Goal: Task Accomplishment & Management: Use online tool/utility

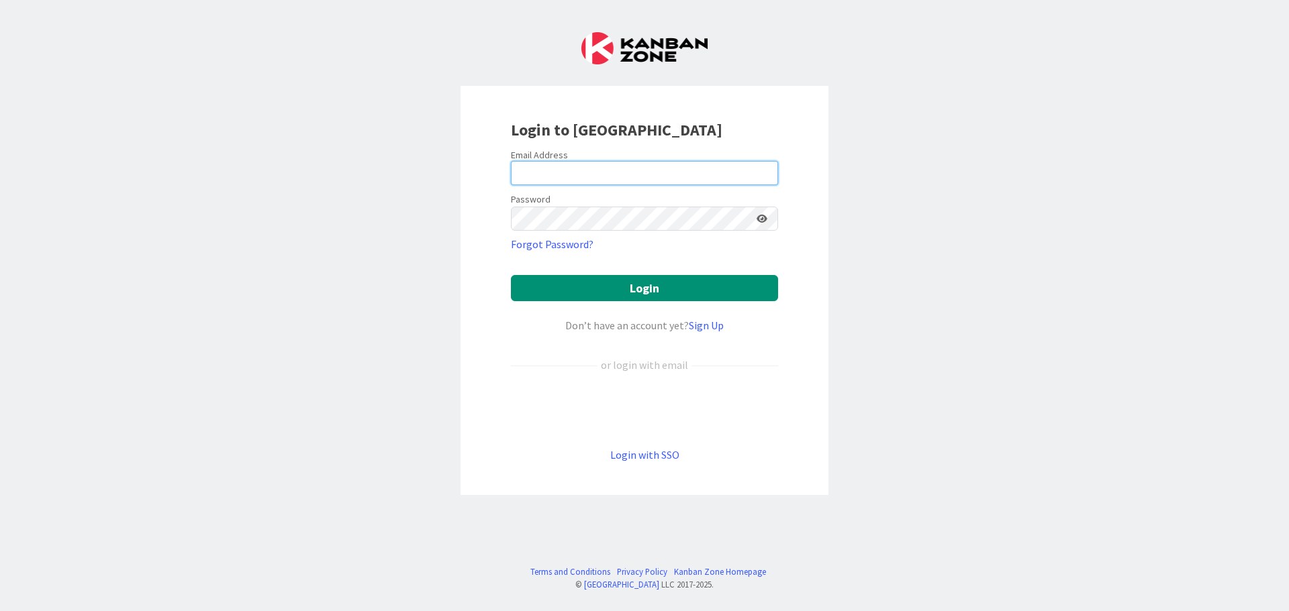
click at [728, 177] on input "email" at bounding box center [644, 173] width 267 height 24
type input "[EMAIL_ADDRESS][DOMAIN_NAME]"
click at [706, 175] on input "ewojtowicz@citizenshighschool.com" at bounding box center [644, 173] width 267 height 24
click at [768, 176] on span "2" at bounding box center [767, 179] width 10 height 11
type input "ewojtowicz@citizenshighschool.com"
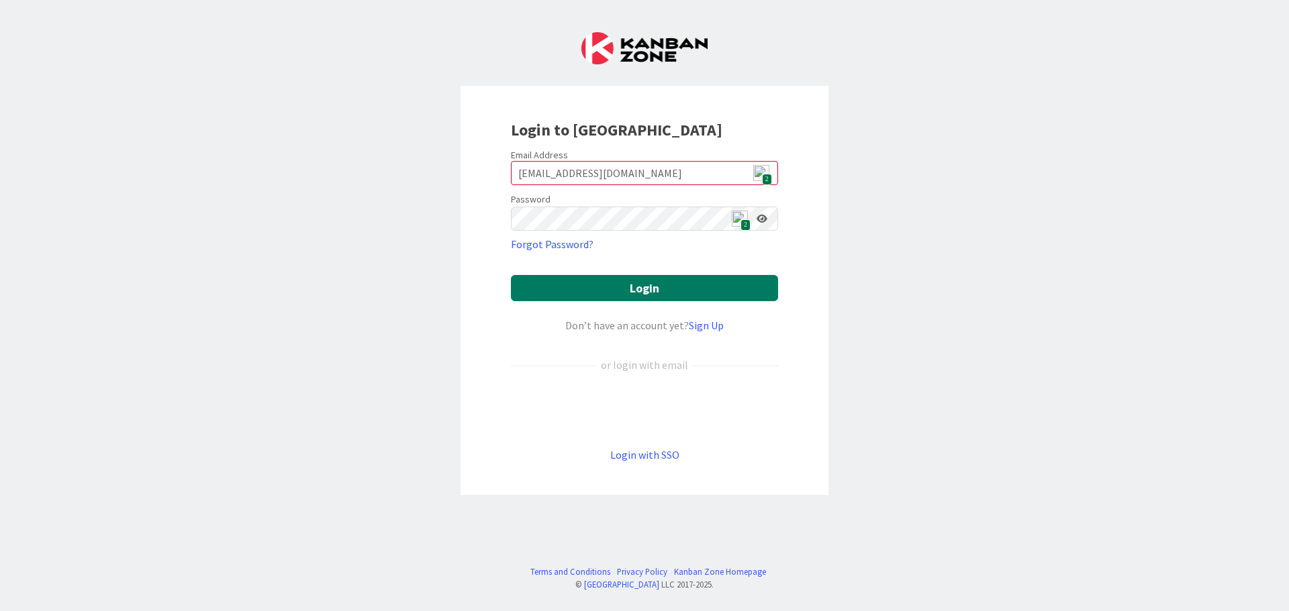
click at [660, 289] on button "Login" at bounding box center [644, 288] width 267 height 26
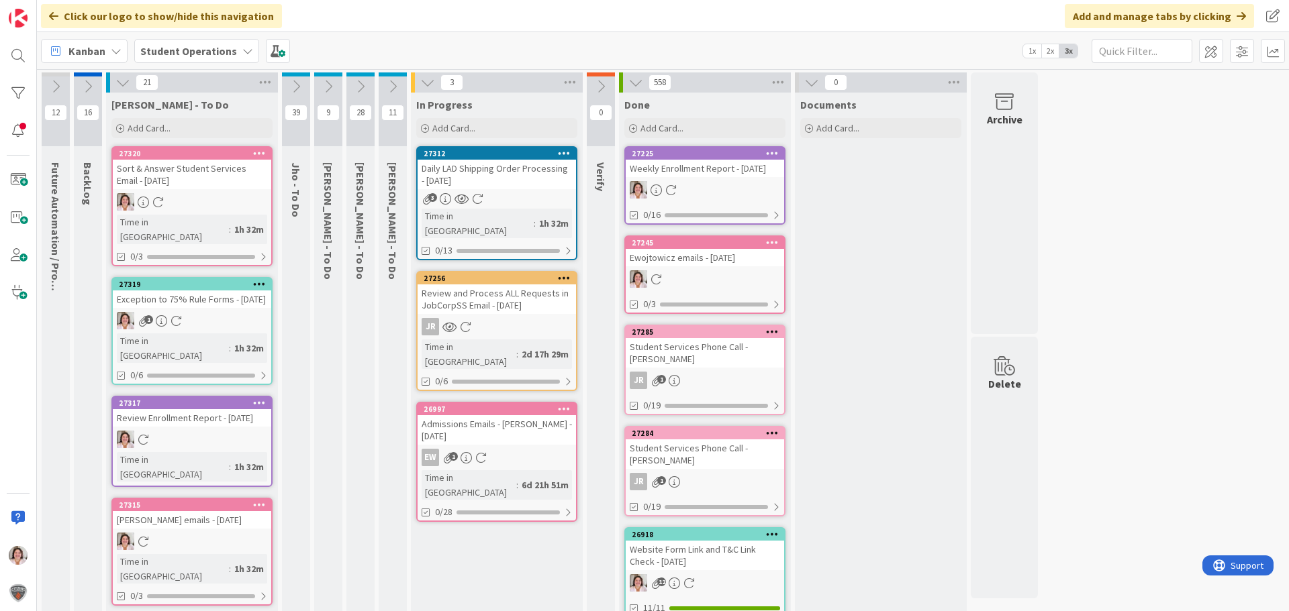
click at [303, 89] on icon at bounding box center [296, 86] width 15 height 15
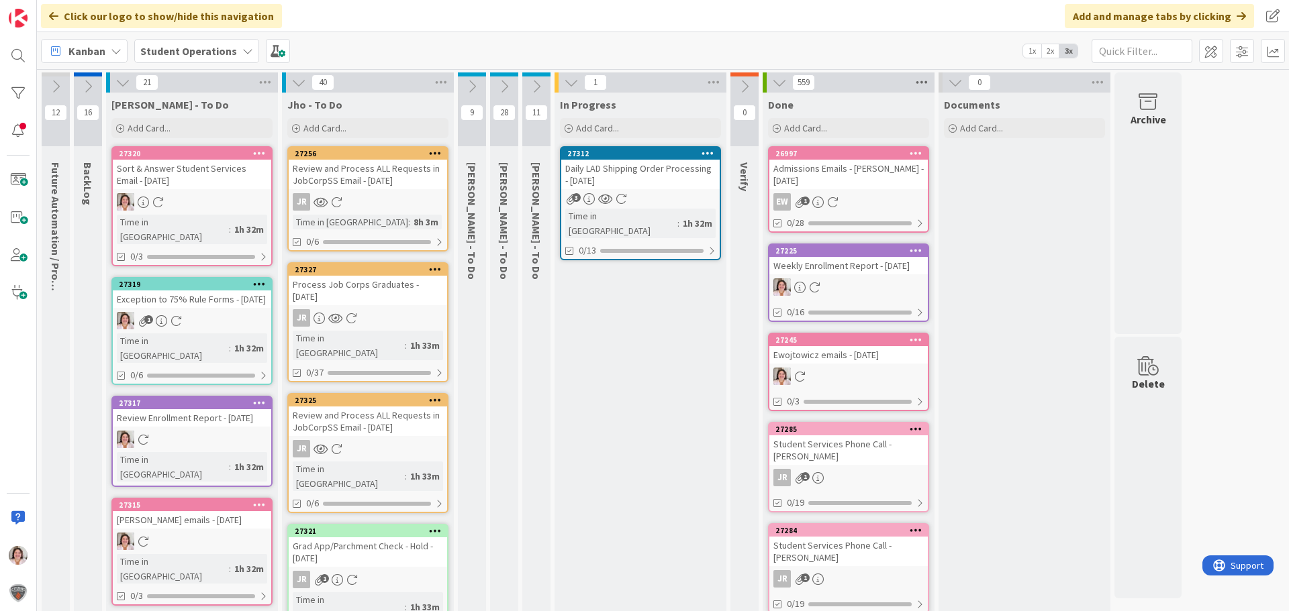
click at [927, 81] on icon at bounding box center [921, 82] width 17 height 20
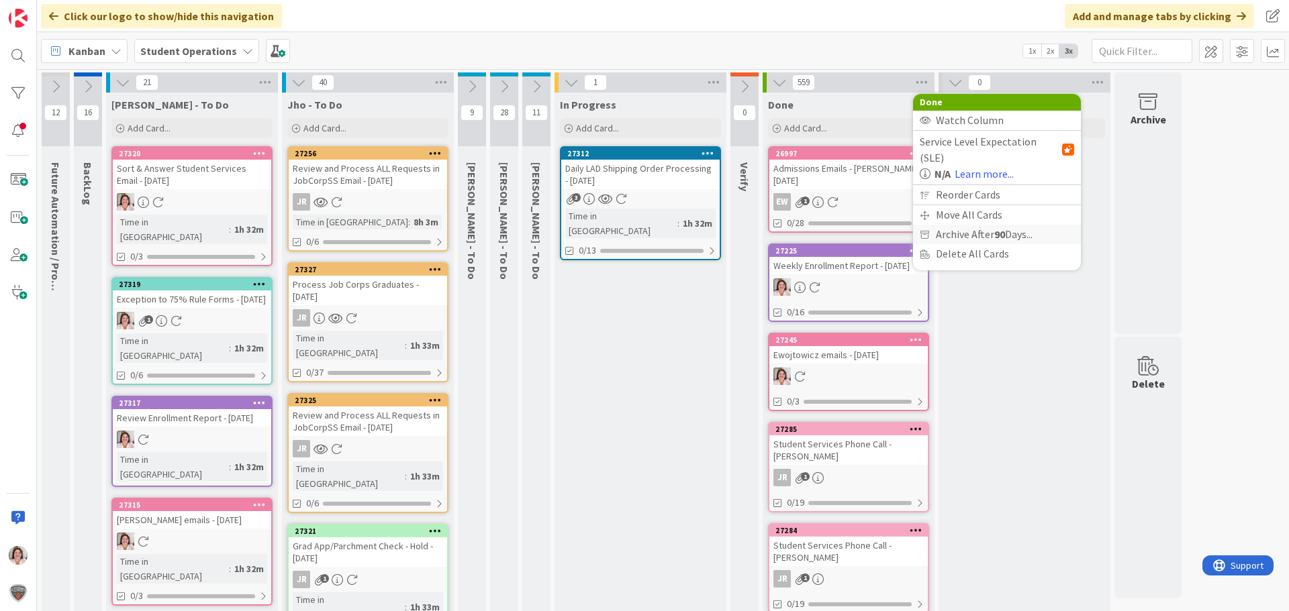
click at [969, 225] on span "Archive After 90 Days..." at bounding box center [984, 234] width 97 height 19
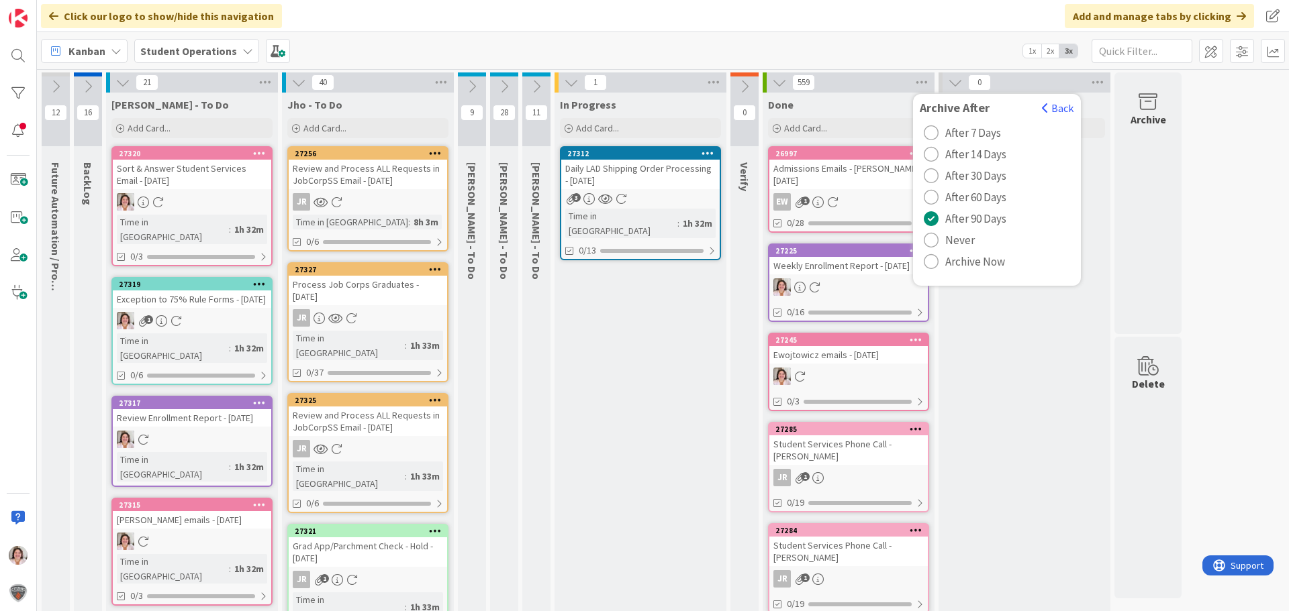
click at [970, 264] on span "Archive Now" at bounding box center [975, 262] width 60 height 20
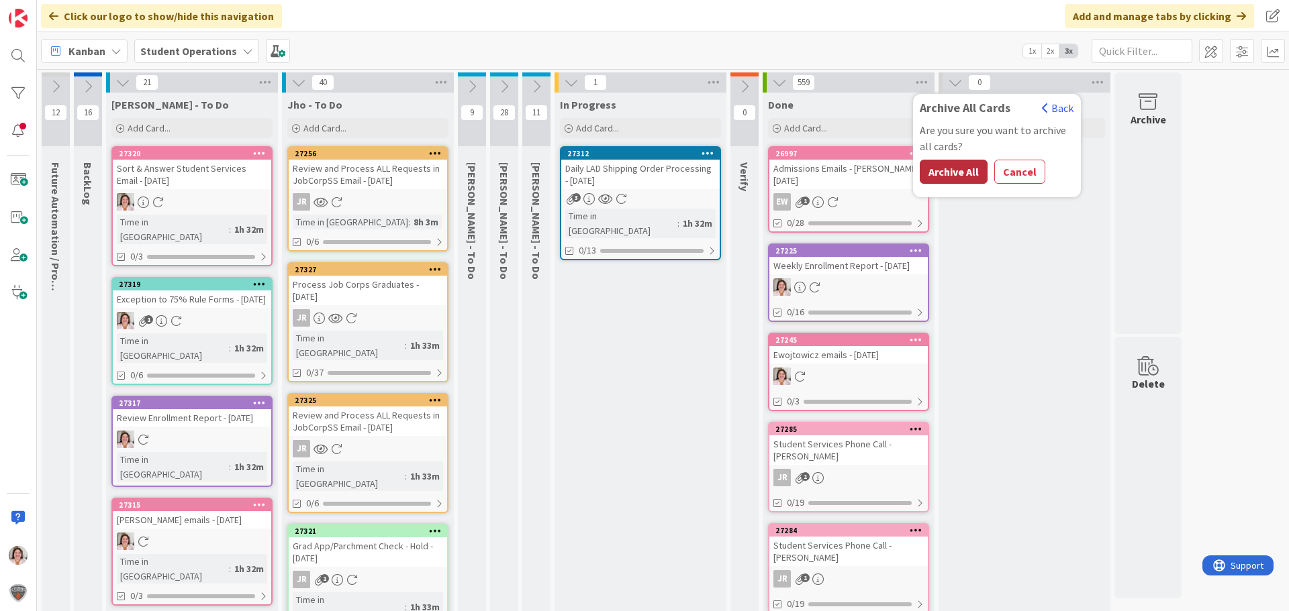
click at [950, 171] on button "Archive All" at bounding box center [954, 172] width 68 height 24
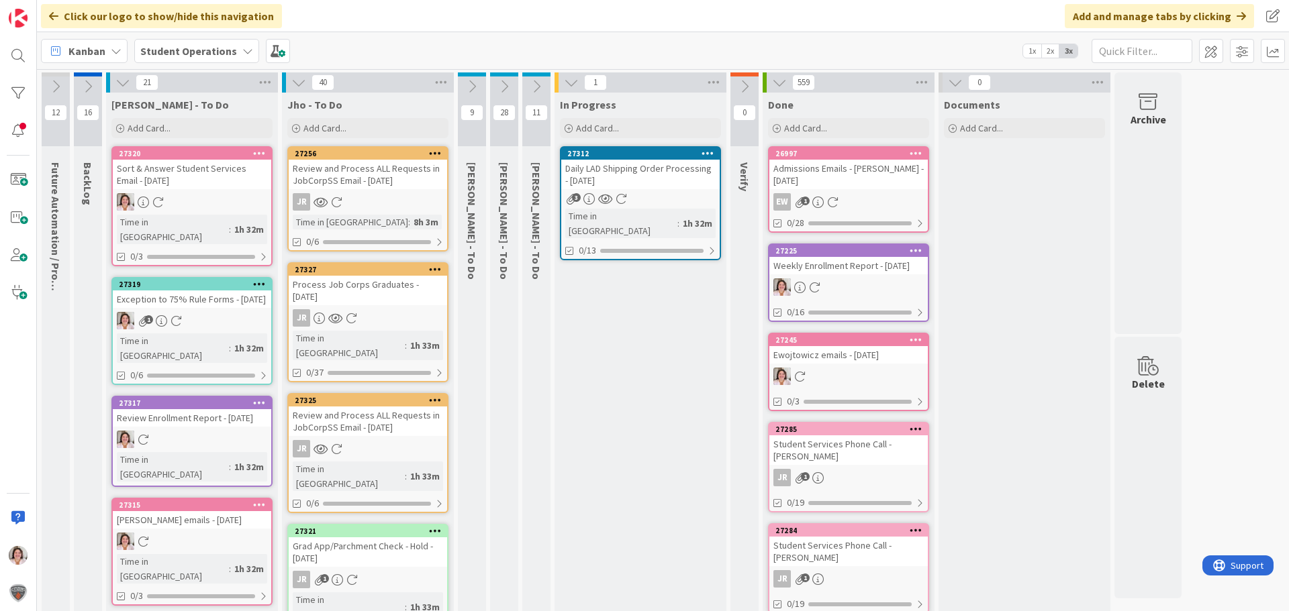
click at [503, 82] on icon at bounding box center [504, 86] width 15 height 15
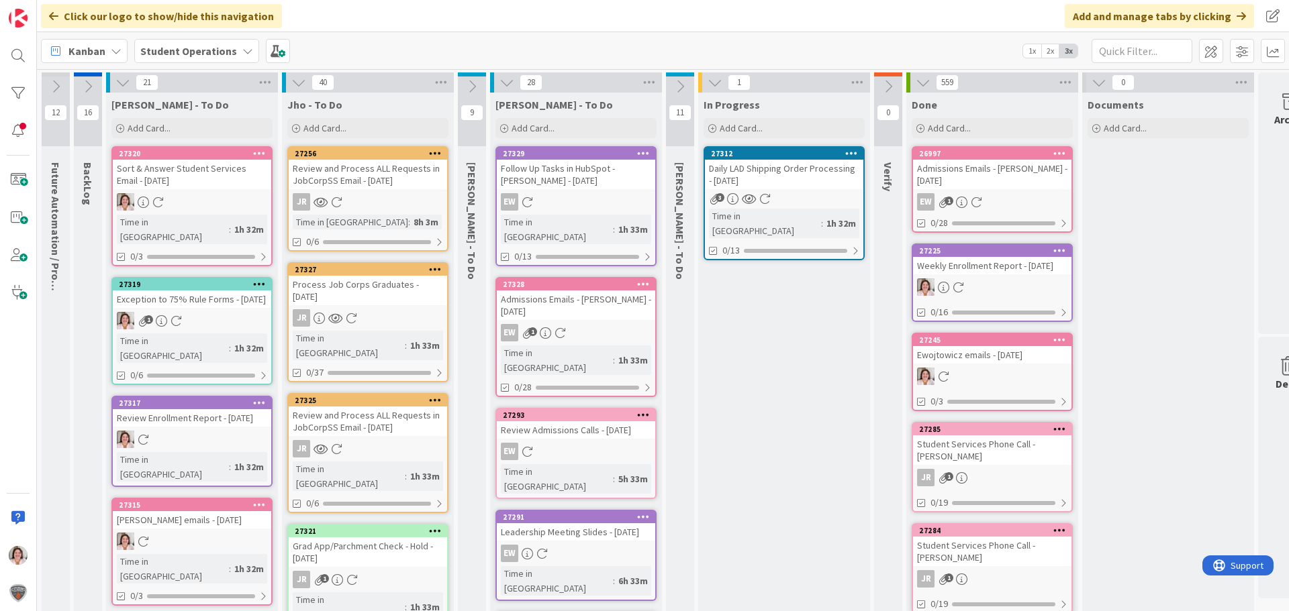
click at [503, 80] on icon at bounding box center [506, 82] width 15 height 15
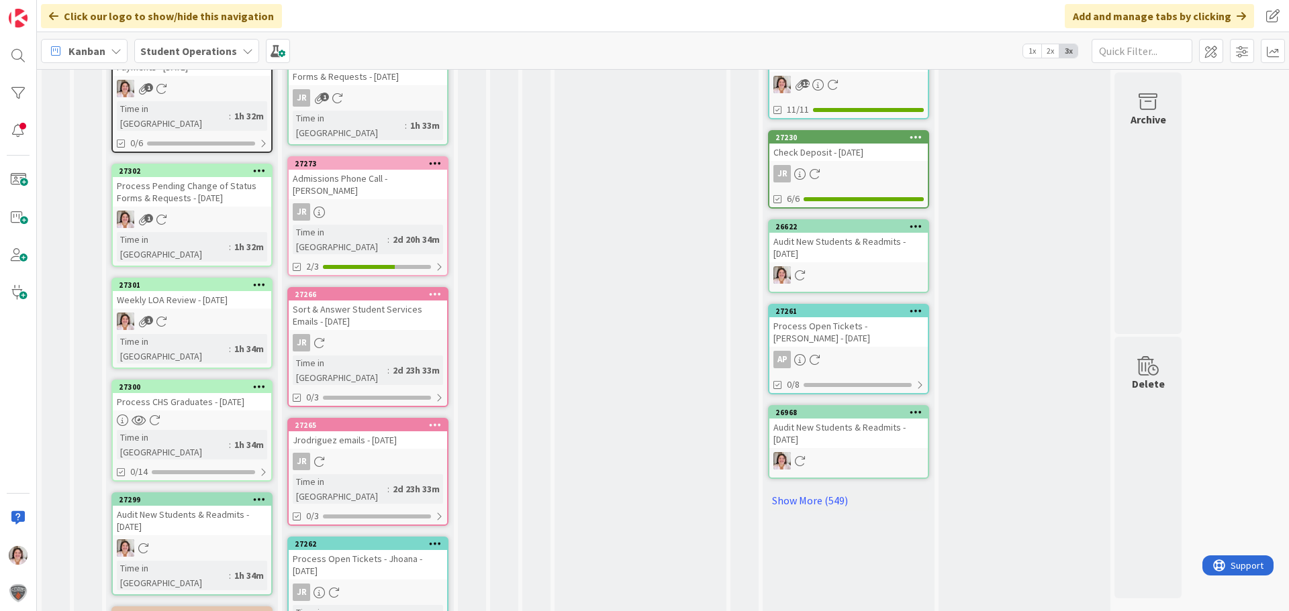
scroll to position [673, 0]
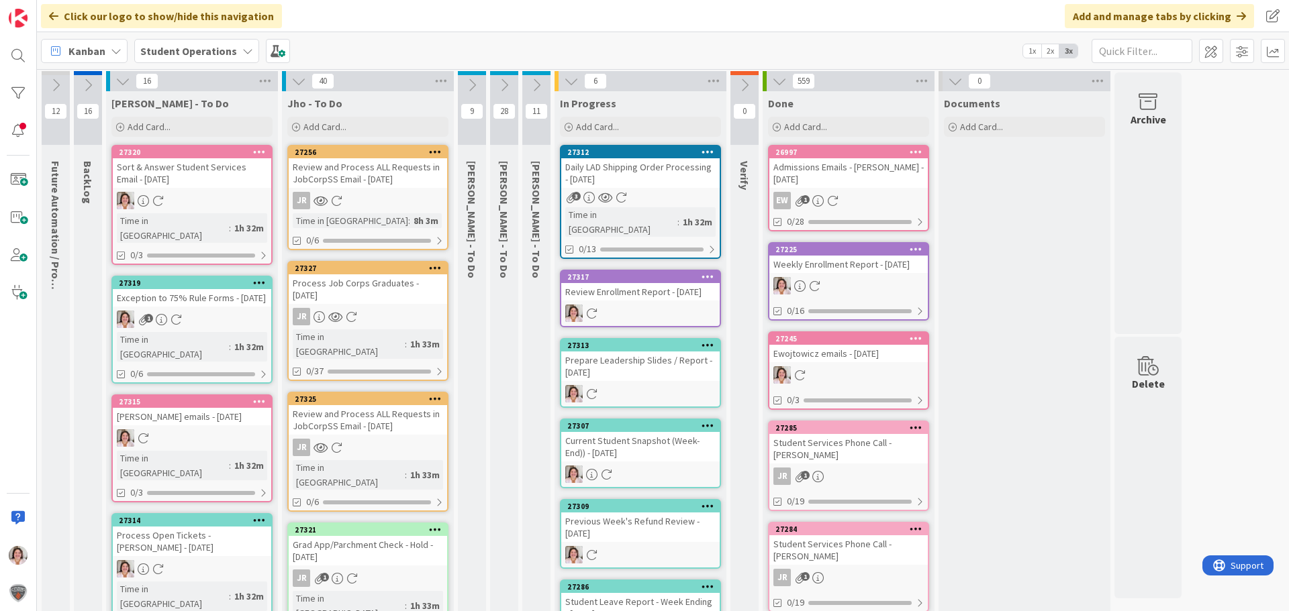
scroll to position [0, 0]
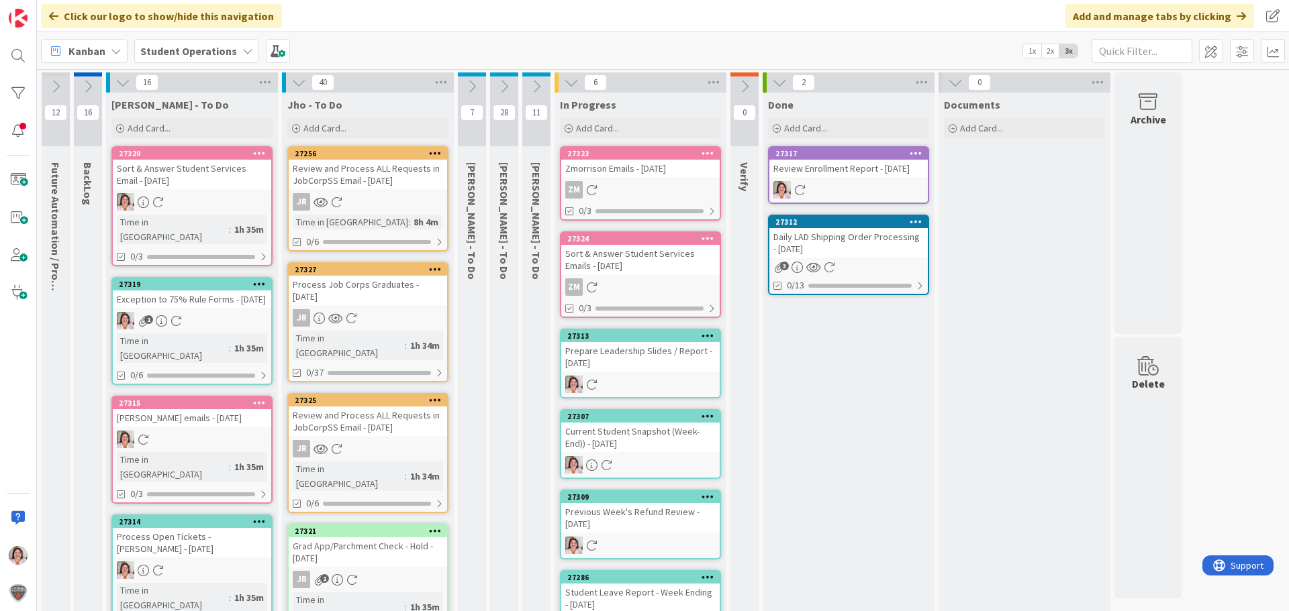
click at [299, 83] on icon at bounding box center [298, 82] width 15 height 15
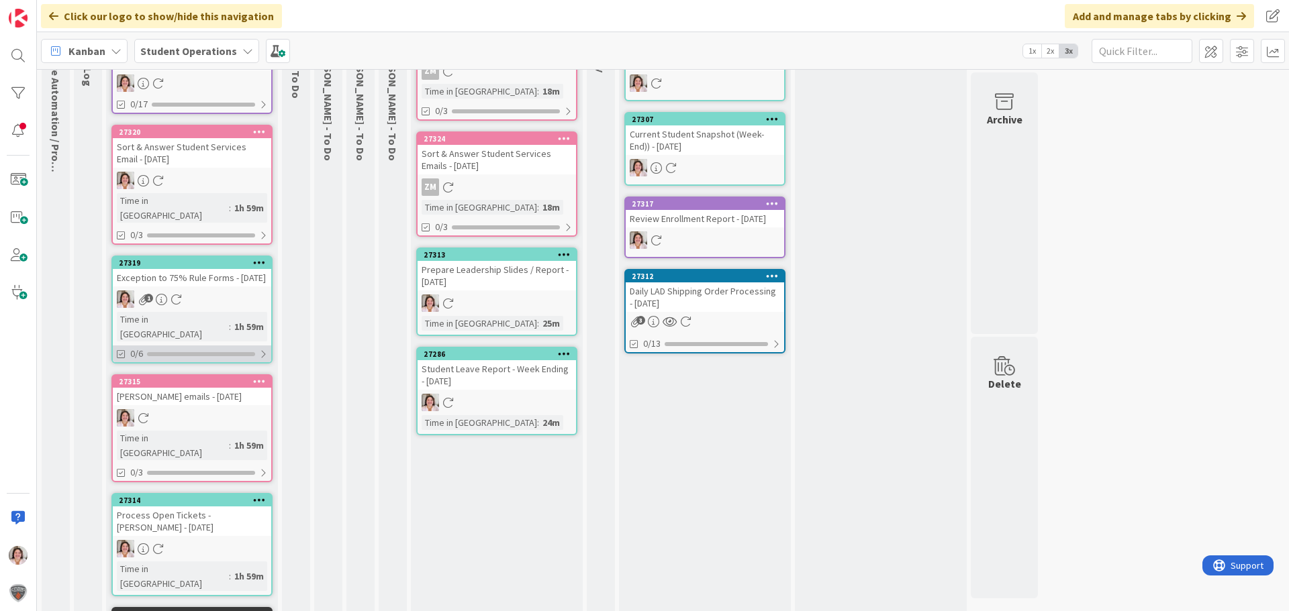
scroll to position [336, 0]
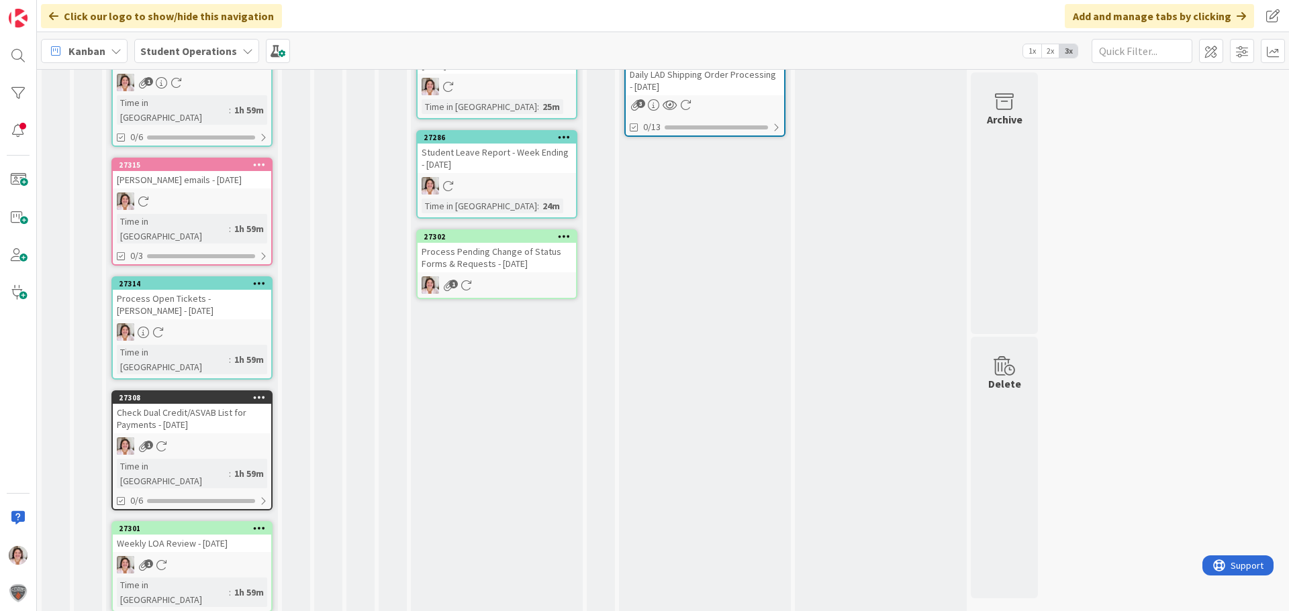
click at [479, 270] on div "Process Pending Change of Status Forms & Requests - [DATE]" at bounding box center [496, 258] width 158 height 30
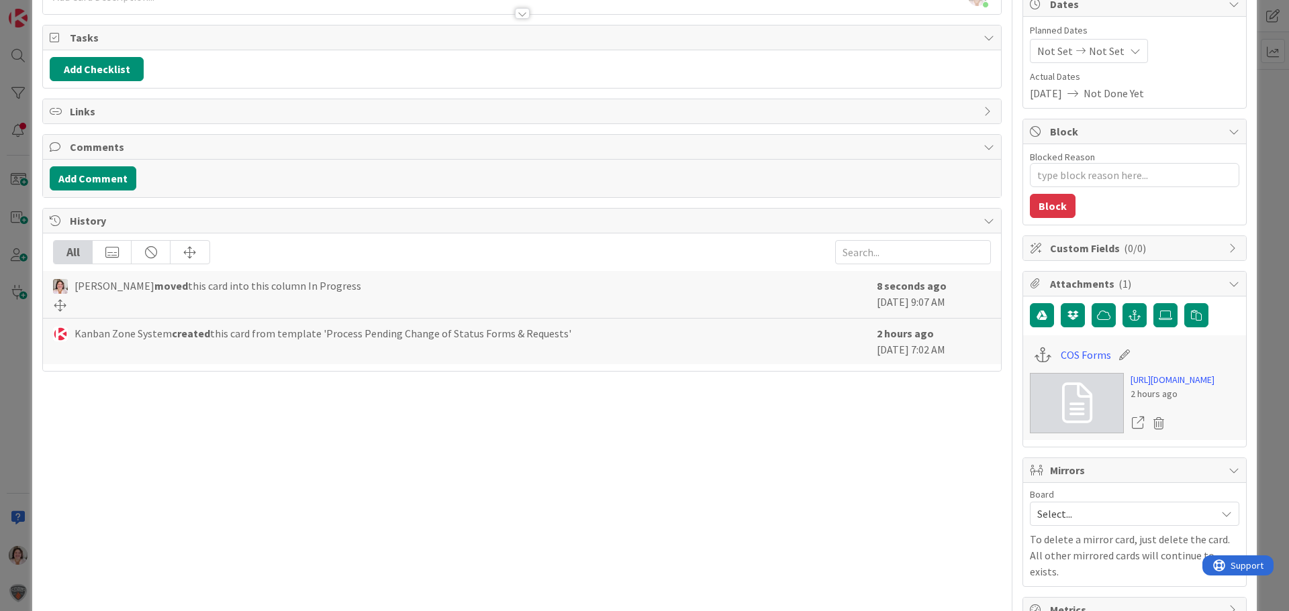
scroll to position [201, 0]
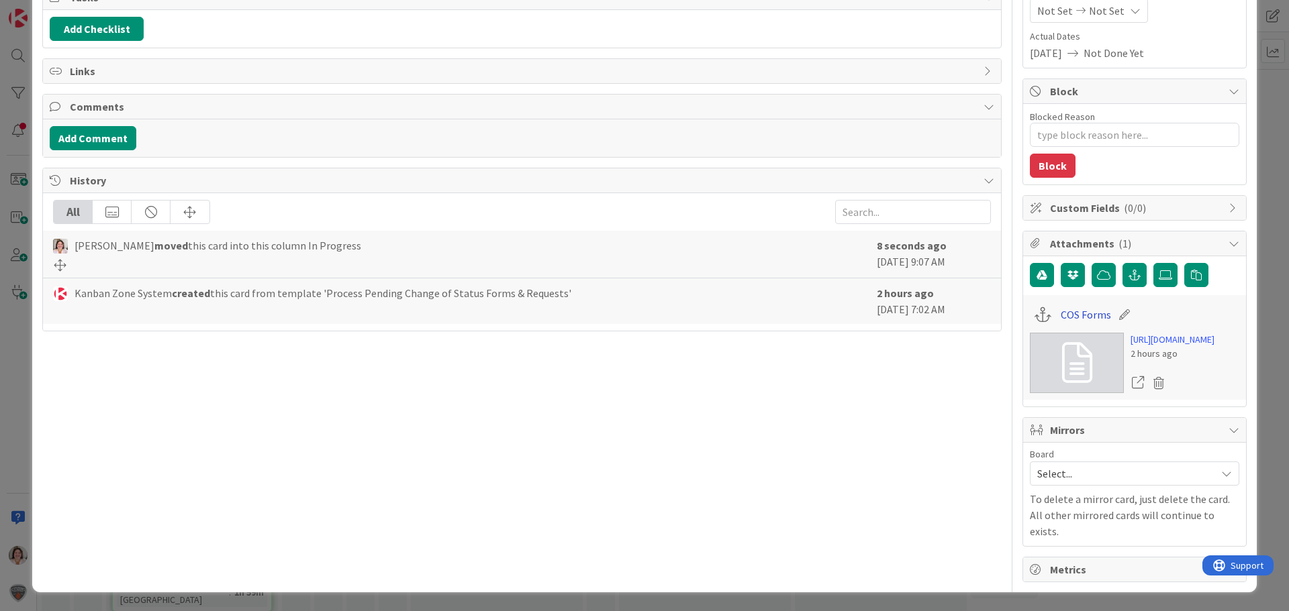
click at [1087, 307] on link "COS Forms" at bounding box center [1086, 315] width 50 height 16
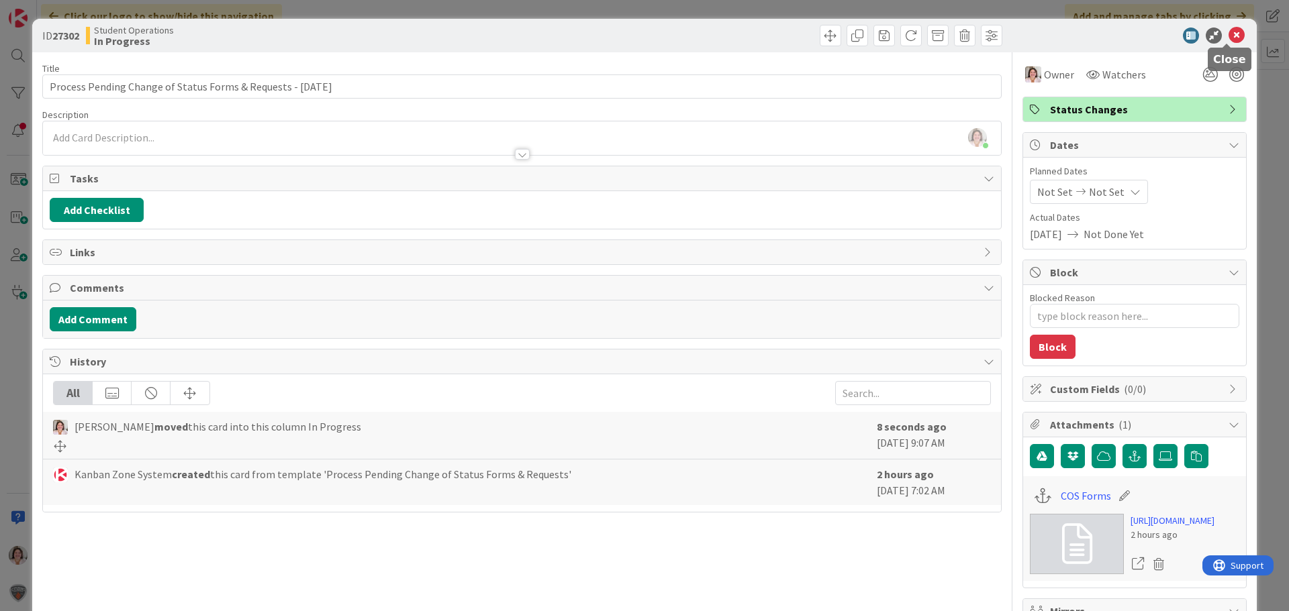
click at [1228, 34] on icon at bounding box center [1236, 36] width 16 height 16
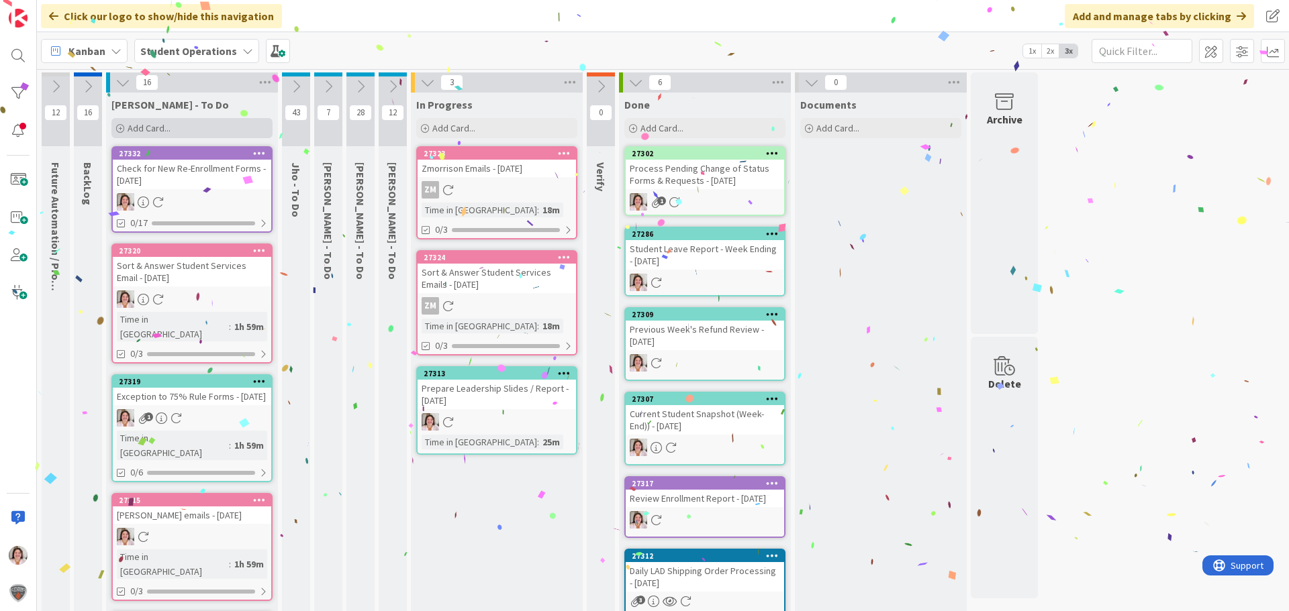
click at [162, 126] on span "Add Card..." at bounding box center [149, 128] width 43 height 12
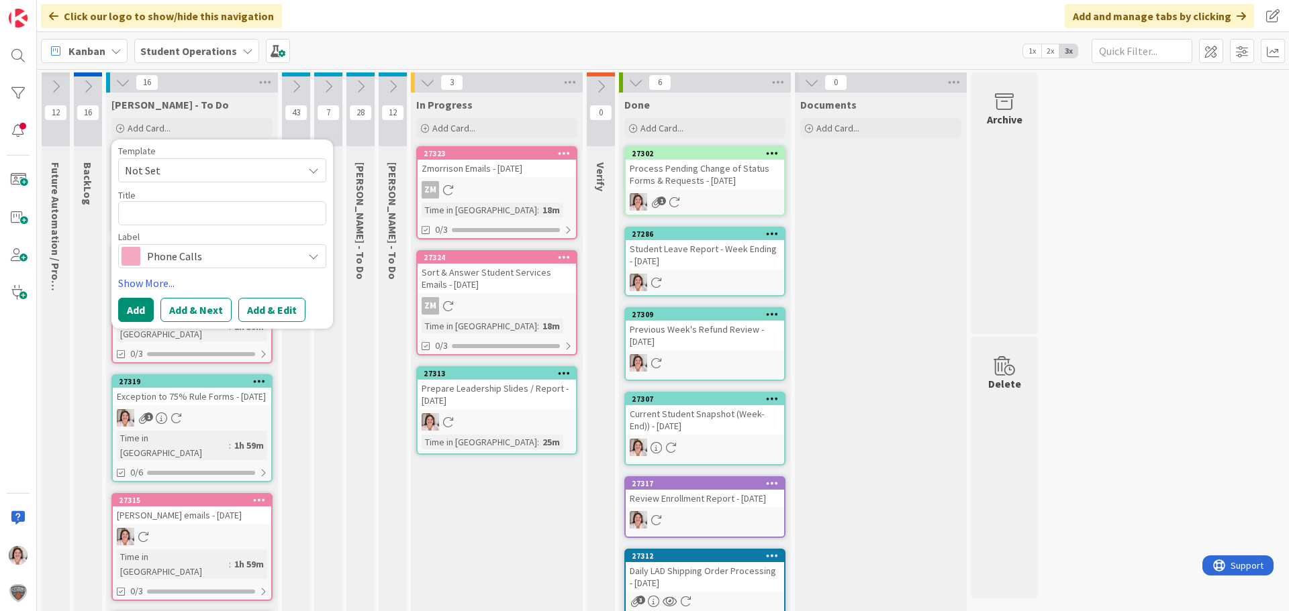
type textarea "x"
type textarea "A"
type textarea "x"
type textarea "Af"
type textarea "x"
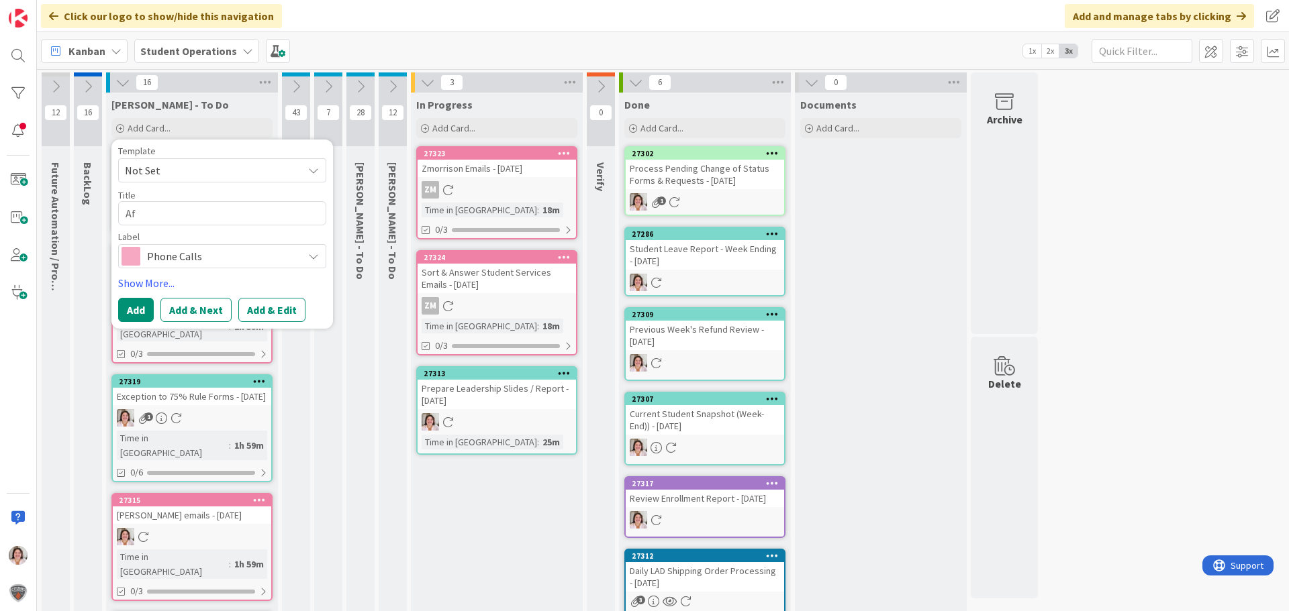
type textarea "Aff"
type textarea "x"
type textarea "Affi"
type textarea "x"
type textarea "Affil"
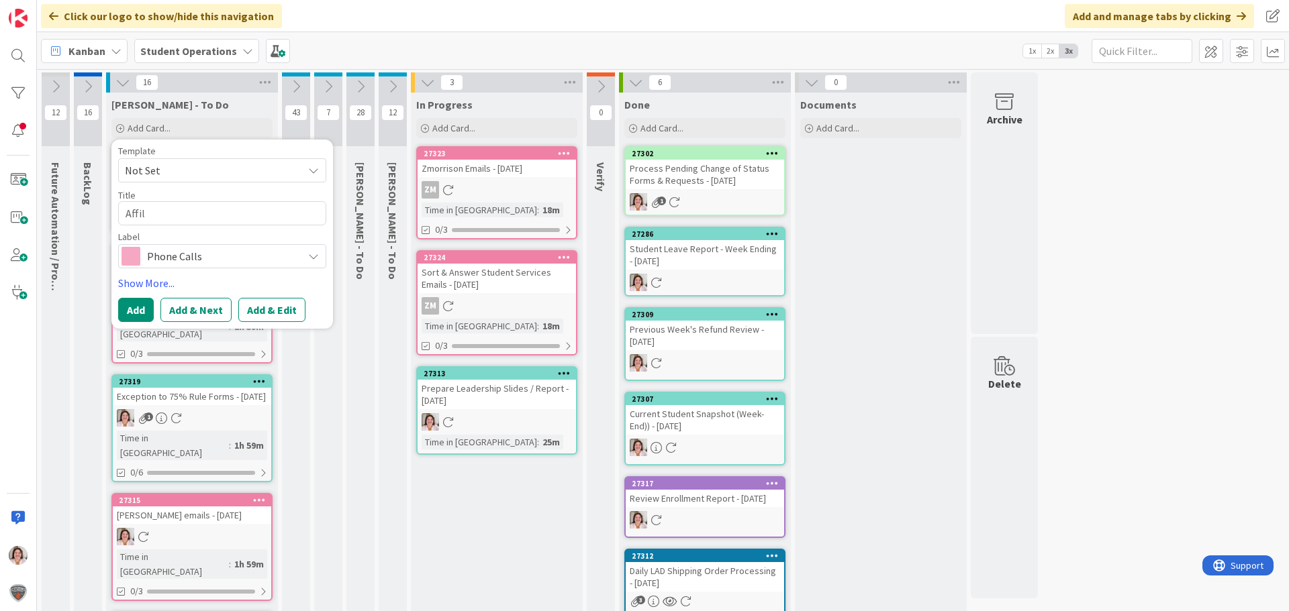
type textarea "x"
type textarea "Affili"
type textarea "x"
type textarea "Affilia"
type textarea "x"
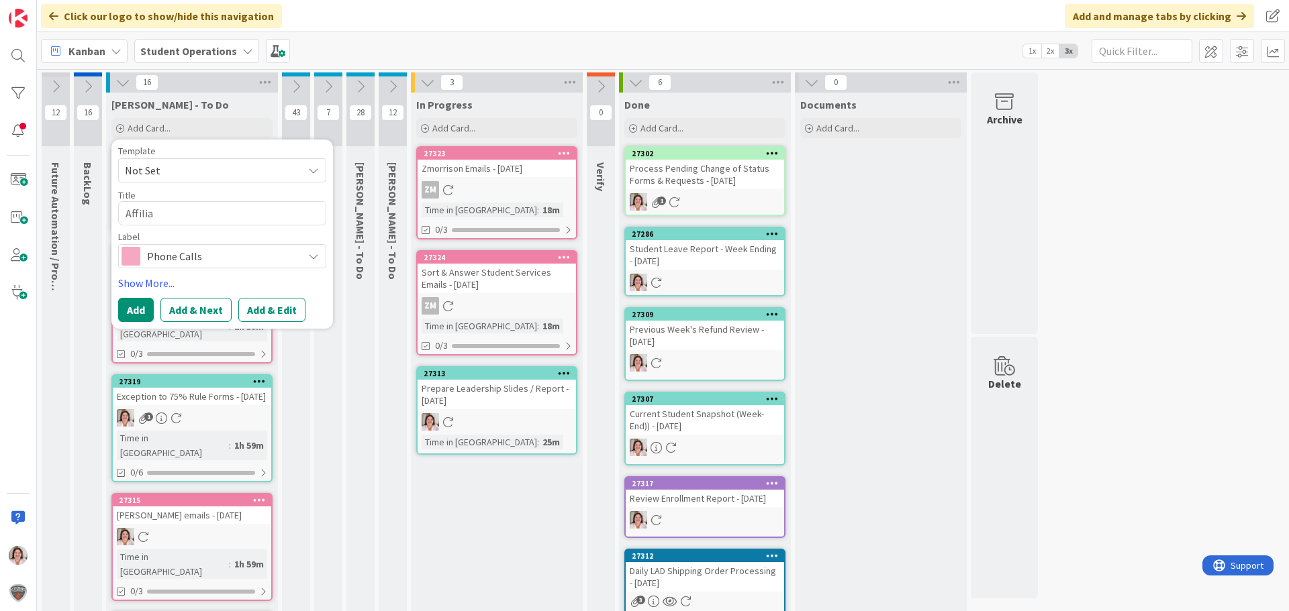
type textarea "Affiliat"
type textarea "x"
type textarea "Affiliate"
type textarea "x"
type textarea "Affiliate"
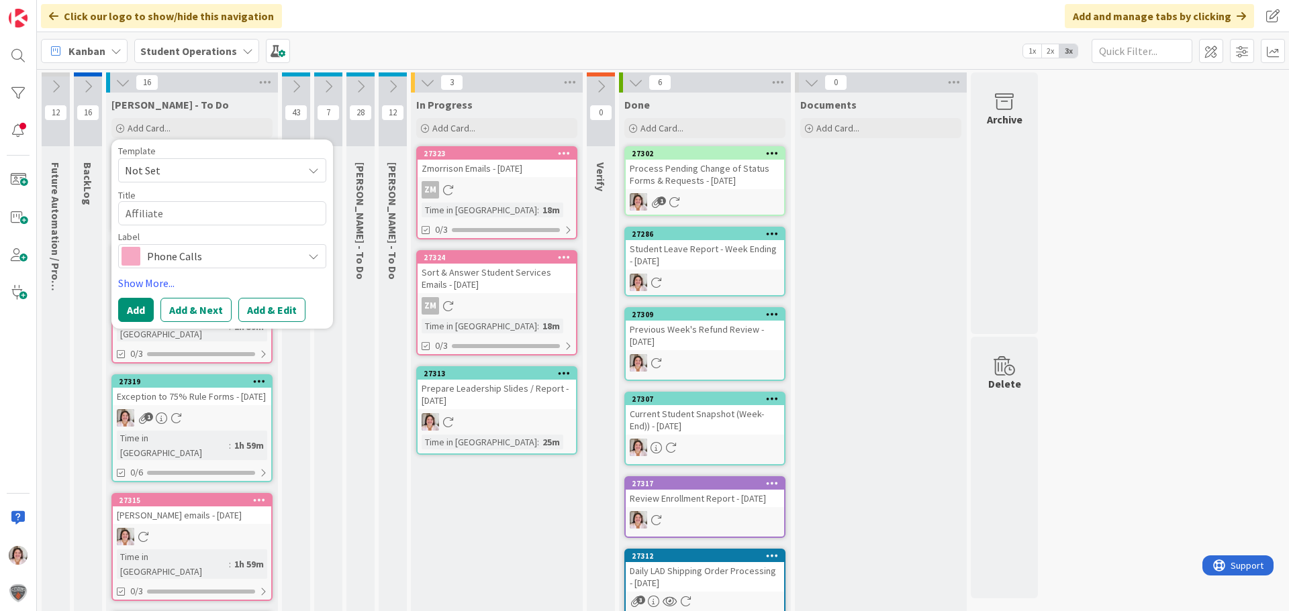
type textarea "x"
type textarea "Affiliate W"
type textarea "x"
type textarea "Affiliate Wi"
type textarea "x"
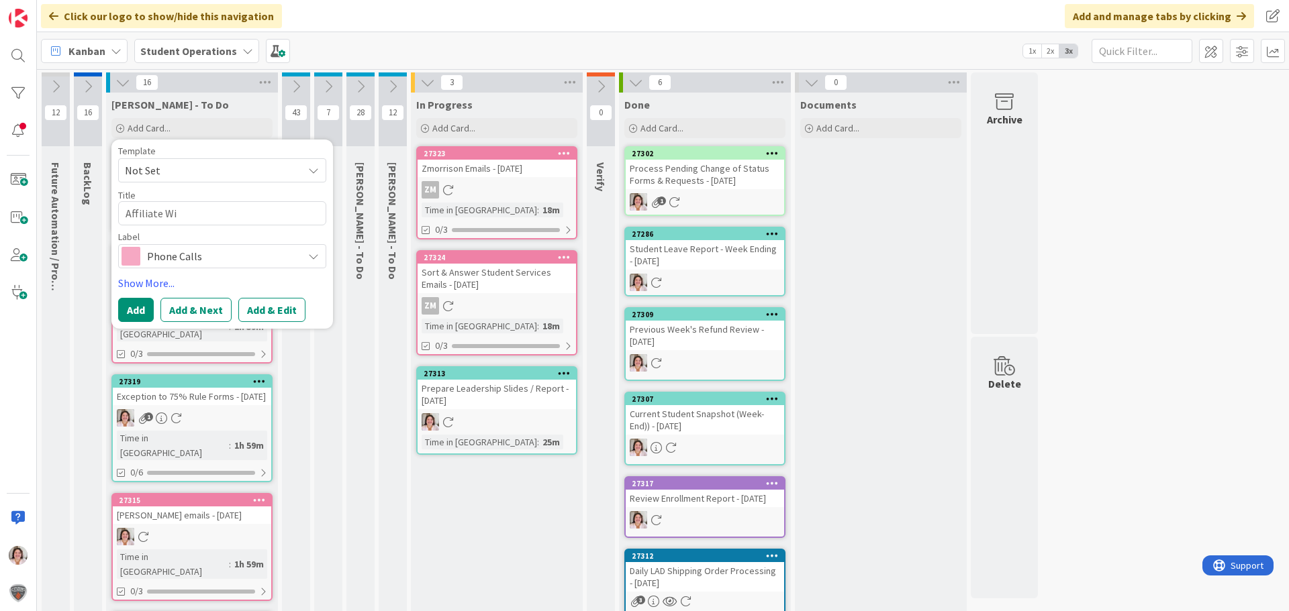
type textarea "Affiliate Wit"
type textarea "x"
type textarea "Affiliate With"
type textarea "x"
type textarea "Affiliate Withd"
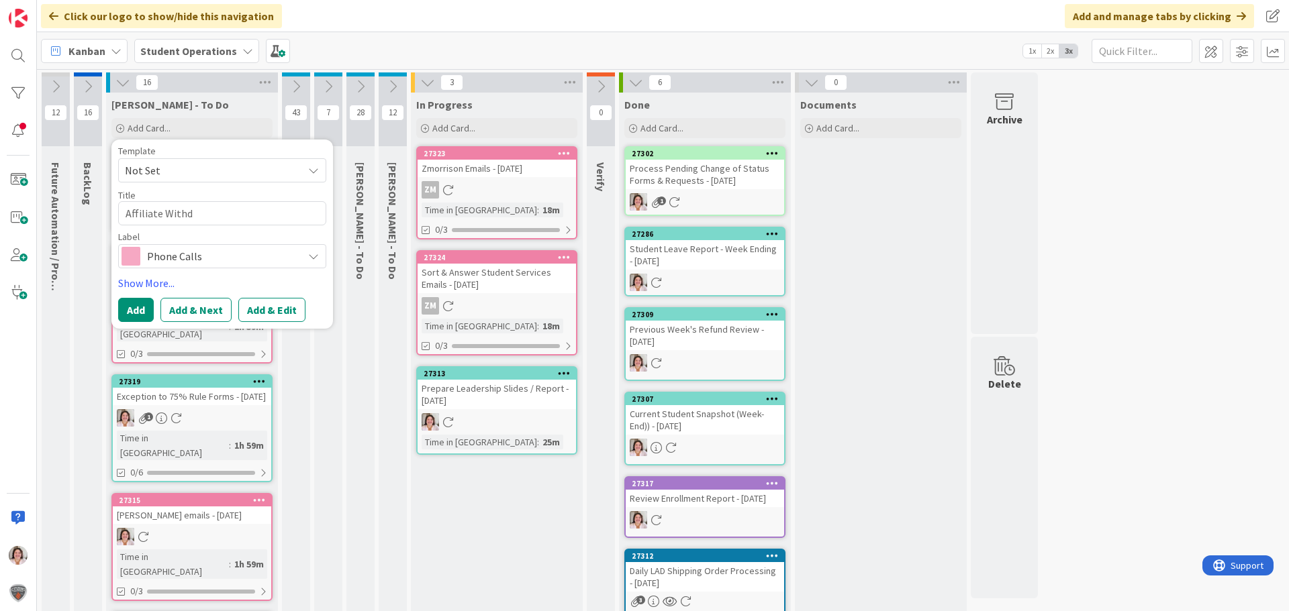
type textarea "x"
type textarea "Affiliate Withdr"
type textarea "x"
type textarea "Affiliate Withdra"
type textarea "x"
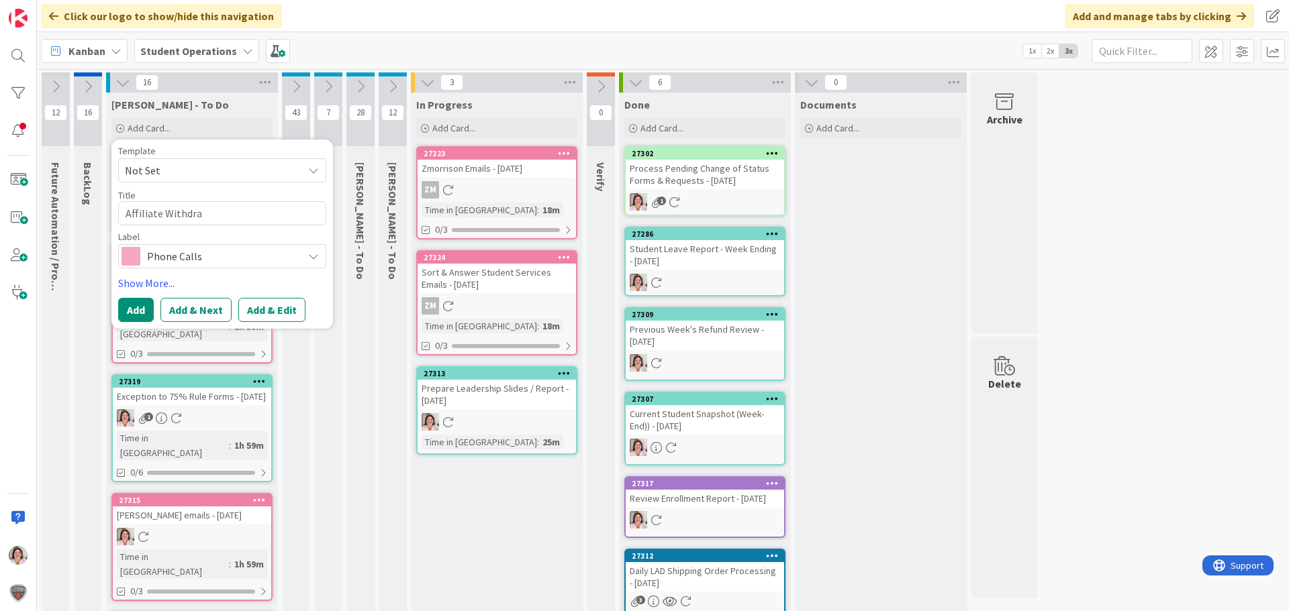
type textarea "Affiliate Withdraa"
type textarea "x"
type textarea "Affiliate Withdraaw"
type textarea "x"
type textarea "Affiliate Withdraa"
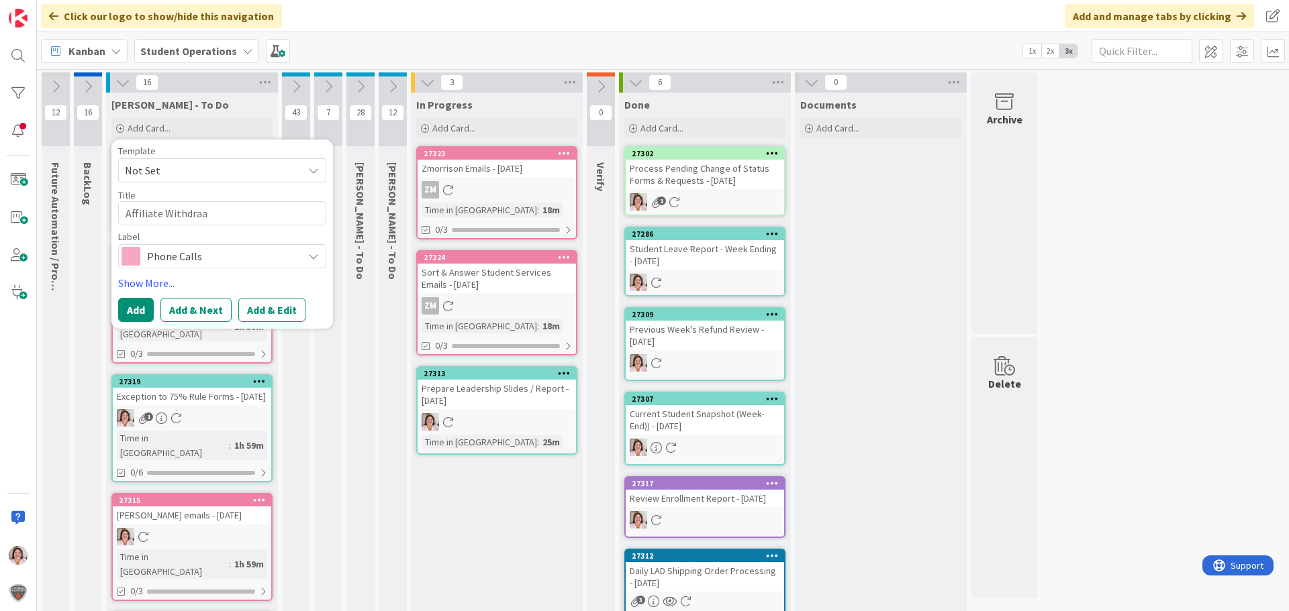
type textarea "x"
type textarea "Affiliate Withdra"
type textarea "x"
type textarea "Affiliate Withdr"
type textarea "x"
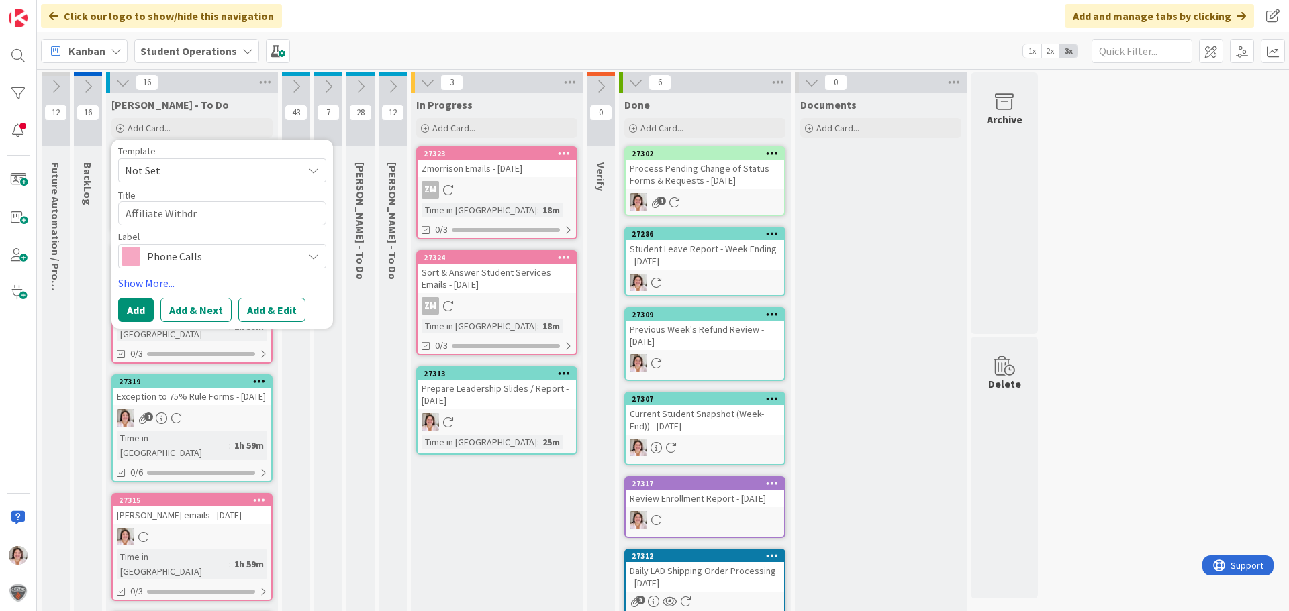
type textarea "Affiliate Withd"
type textarea "x"
type textarea "Affiliate With"
type textarea "x"
type textarea "Affiliate Wit"
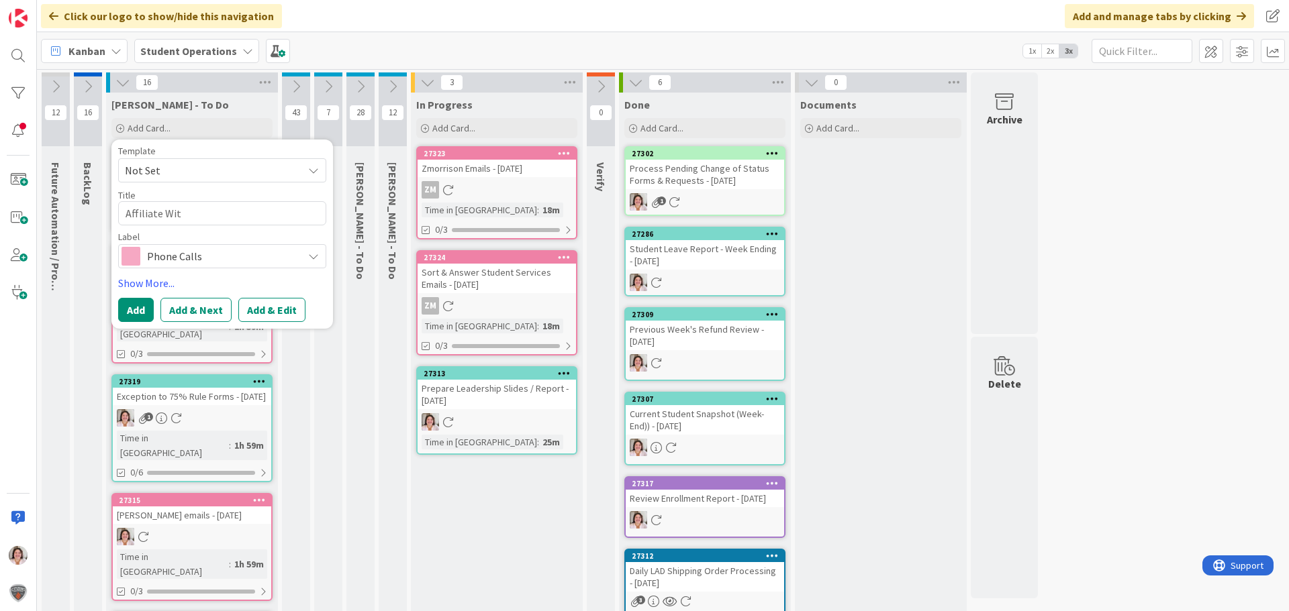
type textarea "x"
type textarea "Affiliate Wi"
type textarea "x"
type textarea "Affiliate W"
type textarea "x"
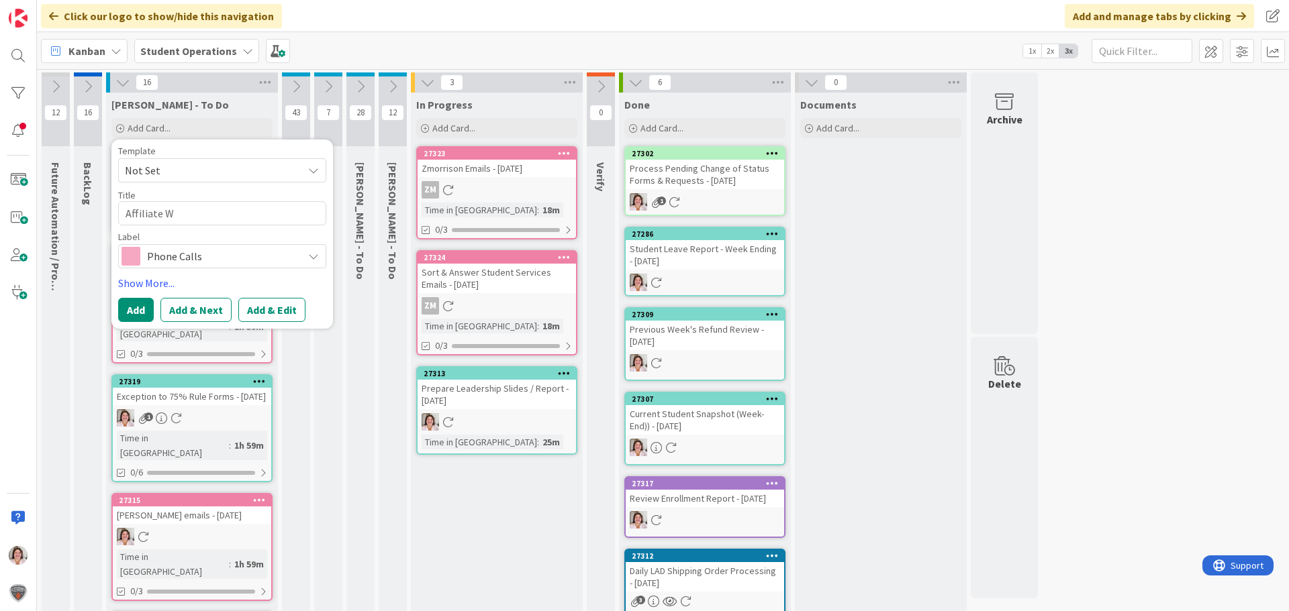
type textarea "Affiliate"
type textarea "x"
type textarea "Affiliate C"
type textarea "x"
type textarea "Affiliate CO"
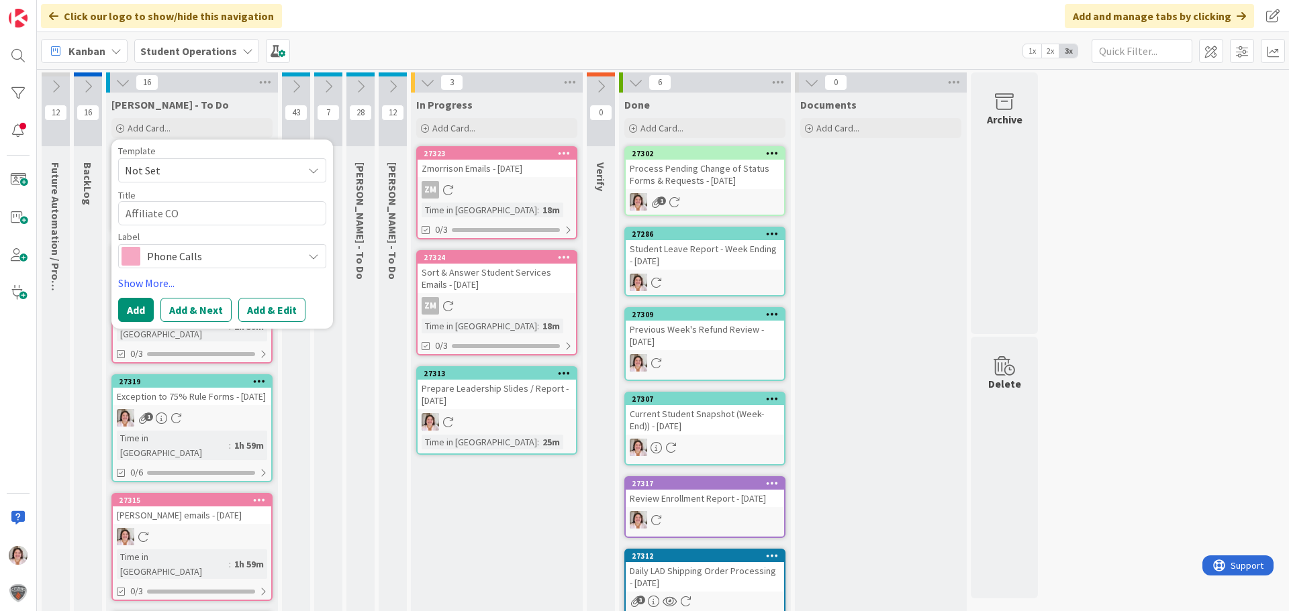
type textarea "x"
type textarea "Affiliate COS"
click at [192, 262] on span "Phone Calls" at bounding box center [221, 256] width 149 height 19
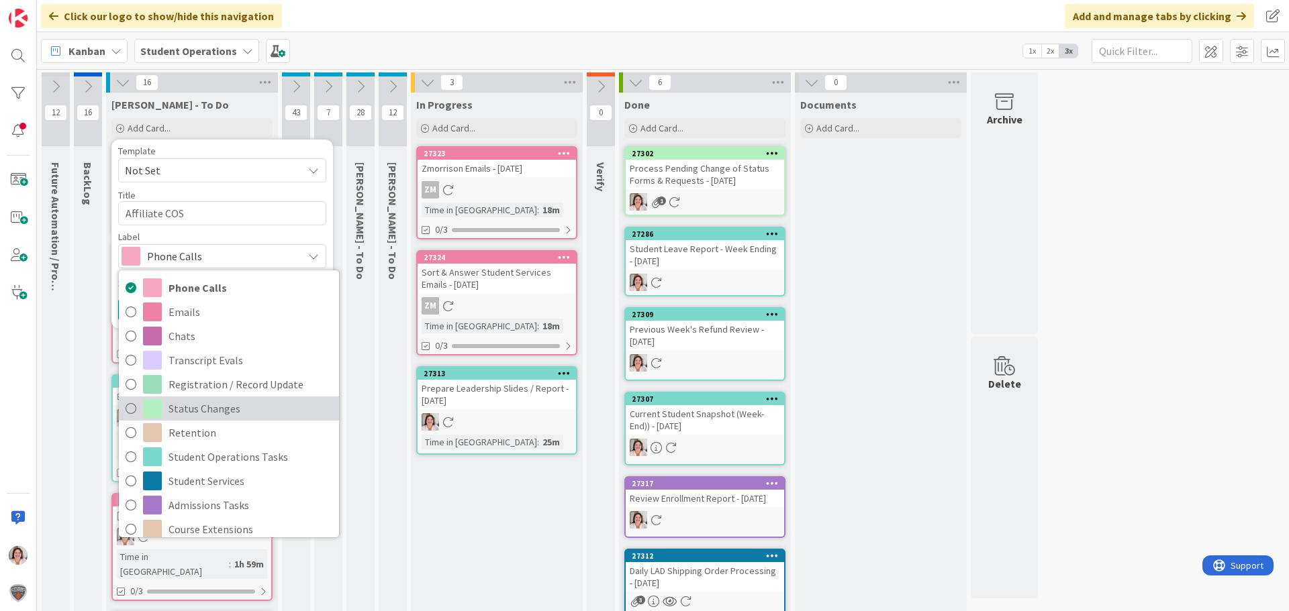
click at [191, 411] on span "Status Changes" at bounding box center [250, 409] width 164 height 20
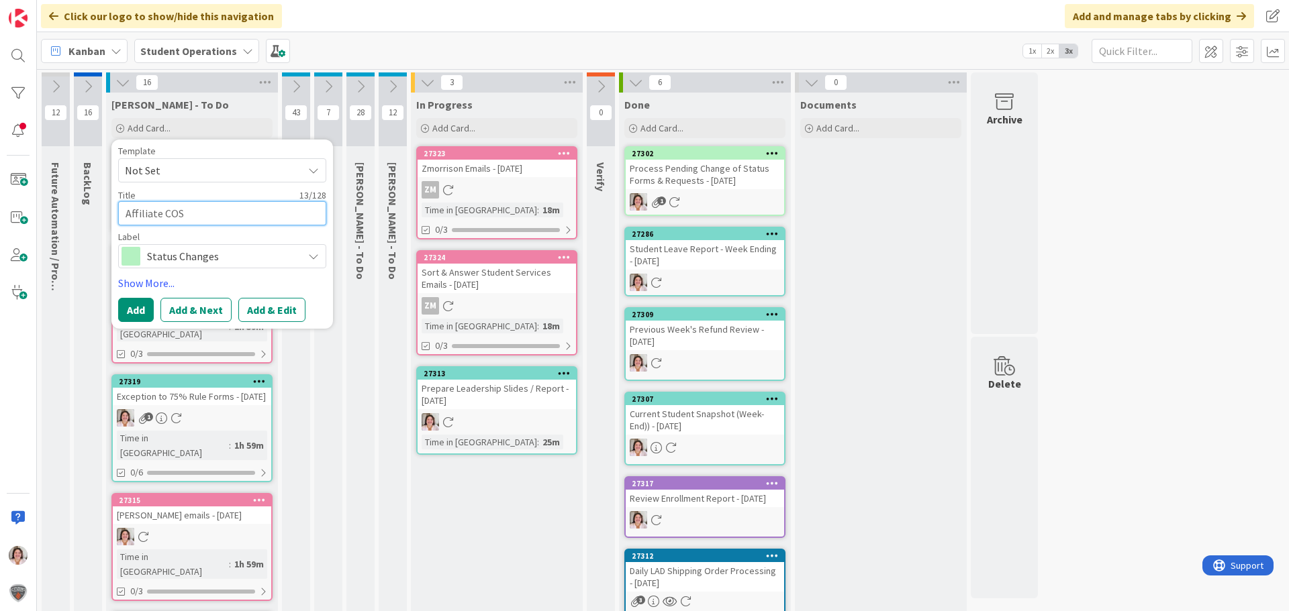
click at [217, 211] on textarea "Affiliate COS" at bounding box center [222, 213] width 208 height 24
type textarea "x"
type textarea "Affiliate COS"
type textarea "x"
type textarea "Affiliate COS -"
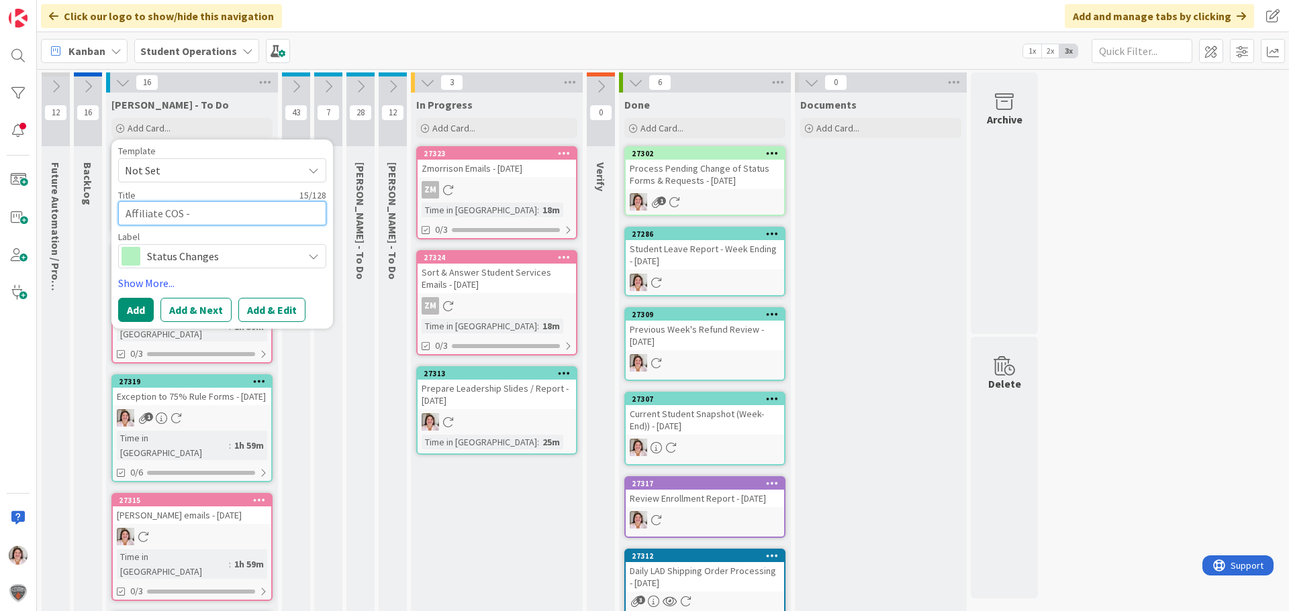
type textarea "x"
type textarea "Affiliate COS -"
type textarea "x"
type textarea "Affiliate COS - W"
type textarea "x"
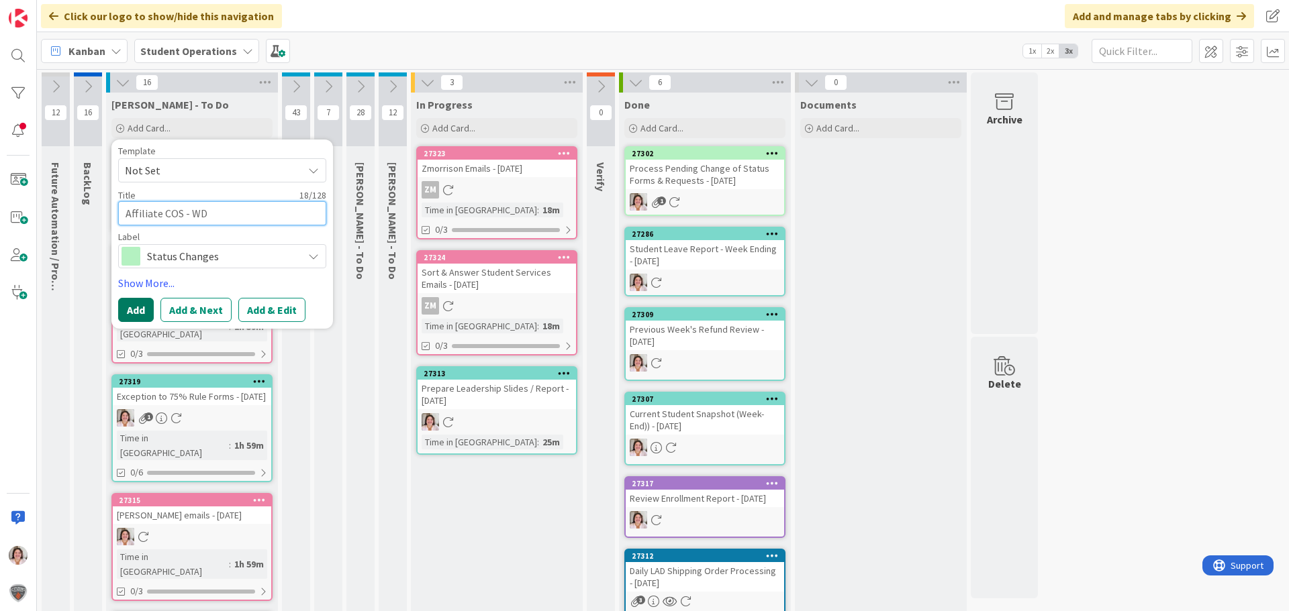
type textarea "Affiliate COS - WD"
click at [144, 310] on button "Add" at bounding box center [136, 310] width 36 height 24
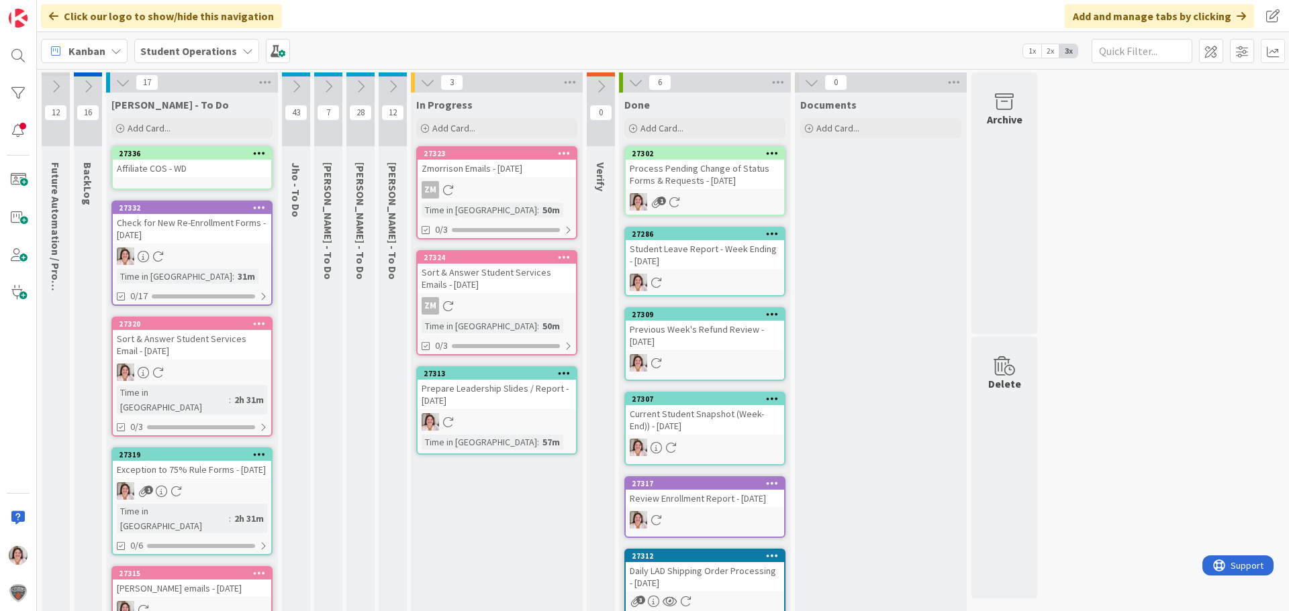
click at [262, 153] on icon at bounding box center [259, 152] width 13 height 9
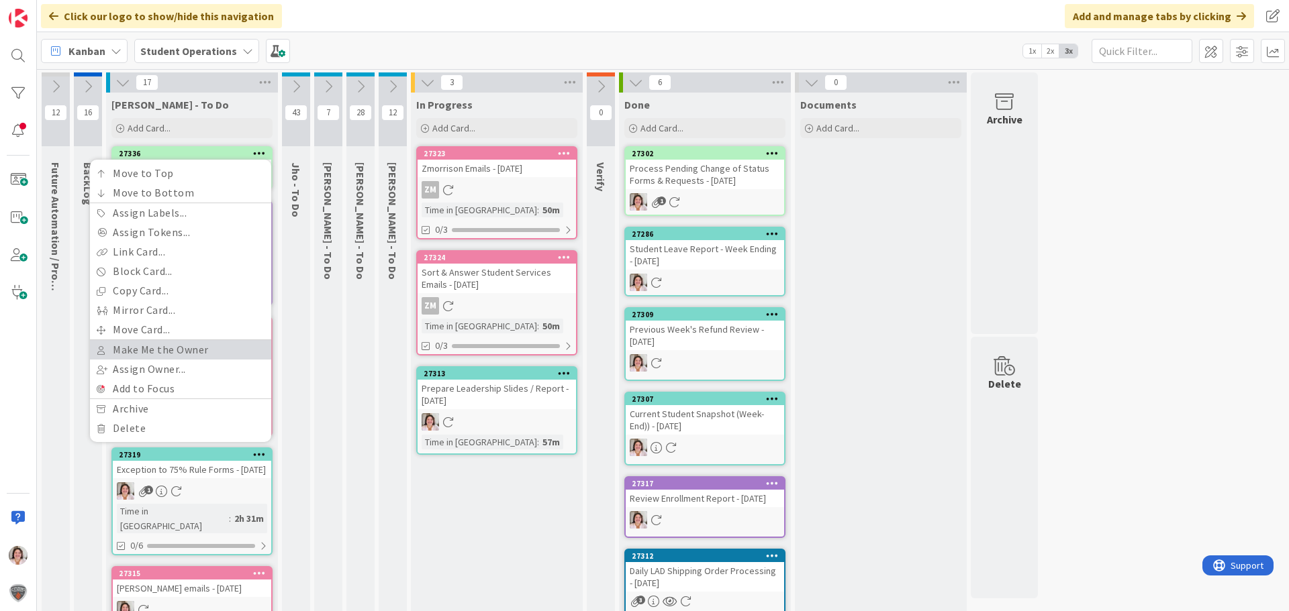
click at [170, 353] on link "Make Me the Owner" at bounding box center [180, 349] width 181 height 19
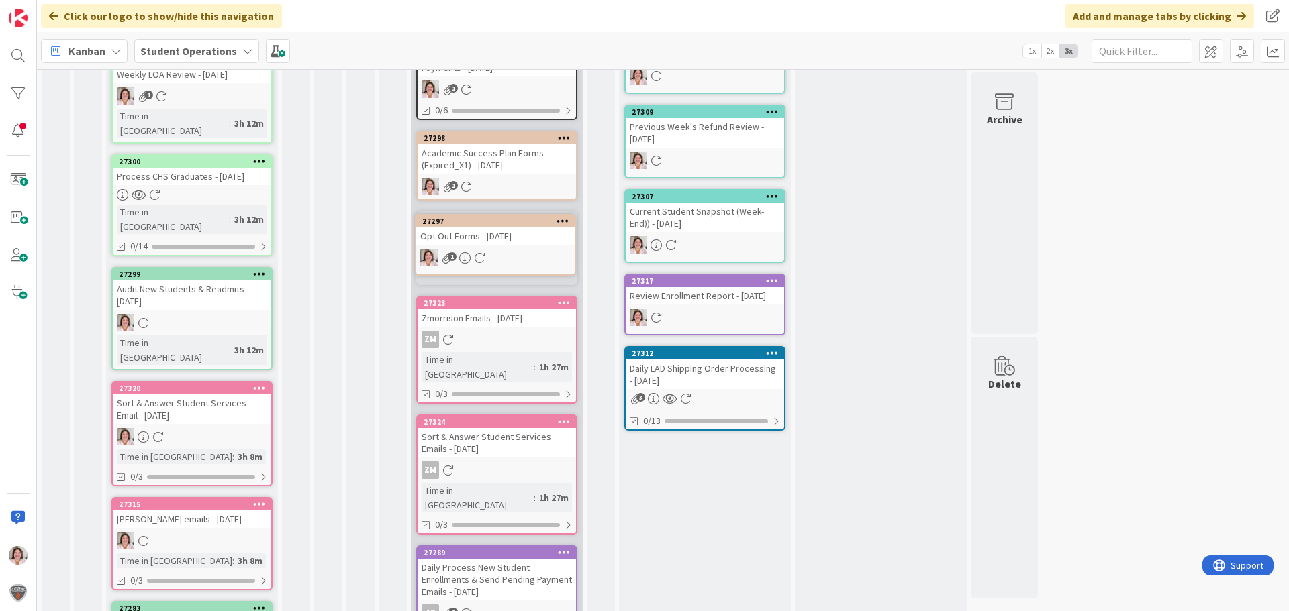
scroll to position [287, 0]
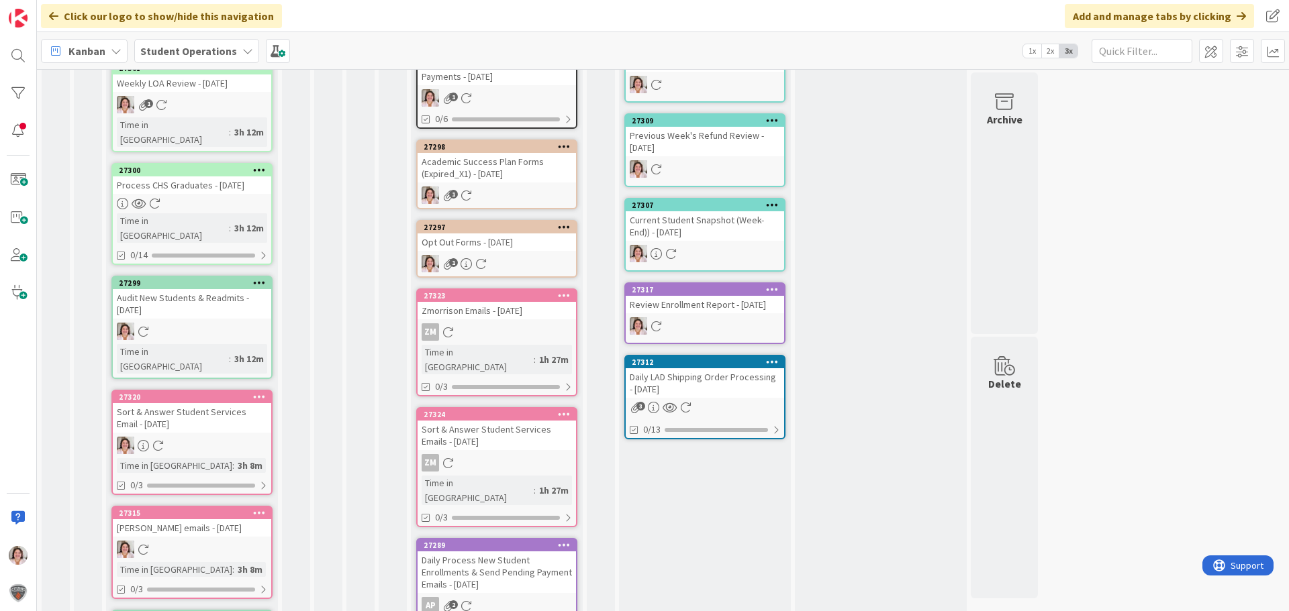
click at [515, 263] on link "27297 Opt Out Forms - 08/25/2025 1" at bounding box center [496, 249] width 161 height 58
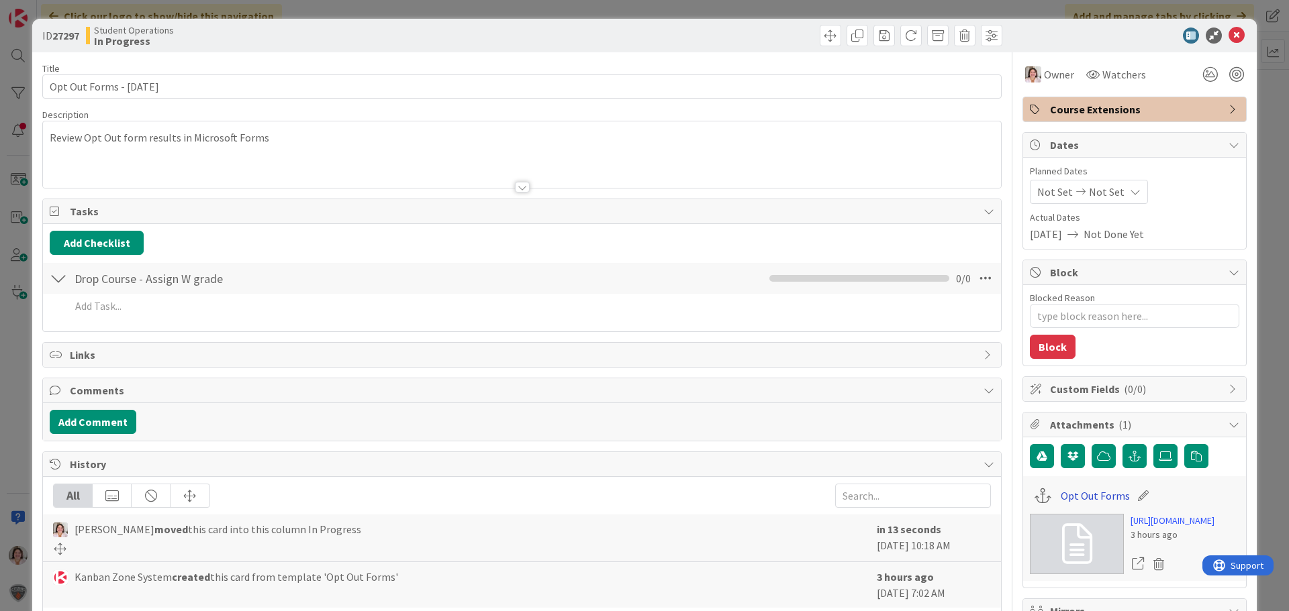
click at [1100, 495] on link "Opt Out Forms" at bounding box center [1095, 496] width 69 height 16
click at [1228, 32] on icon at bounding box center [1236, 36] width 16 height 16
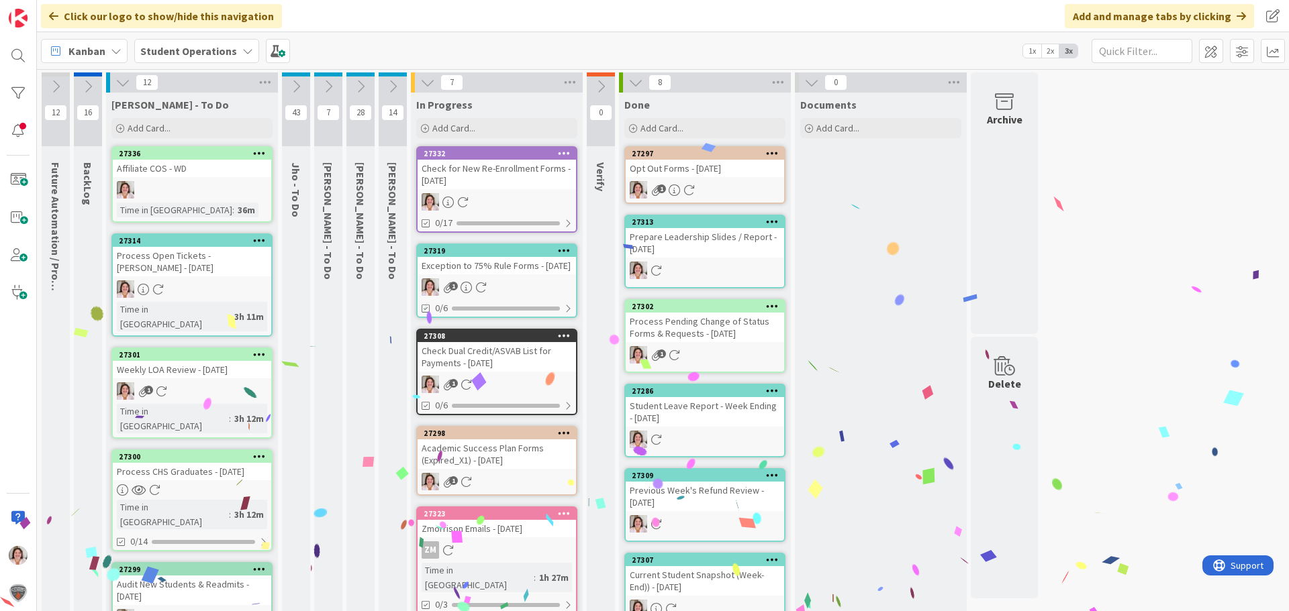
click at [500, 384] on link "27308 Check Dual Credit/ASVAB List for Payments - 08/25/2025 1 0/6" at bounding box center [496, 372] width 161 height 87
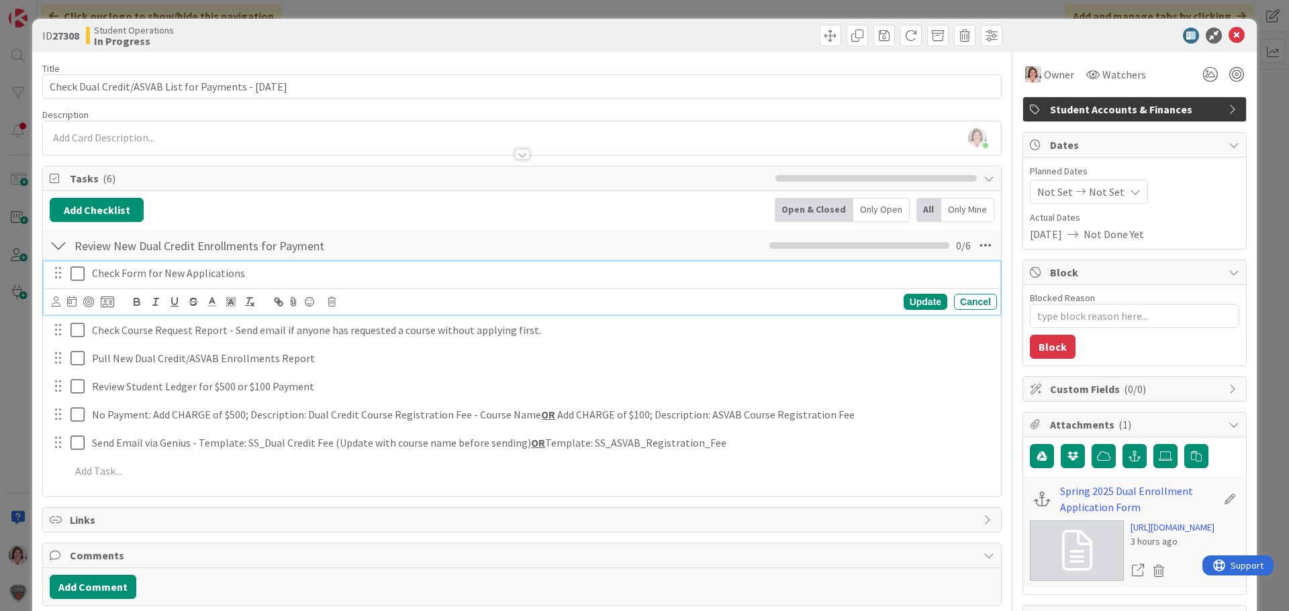
click at [76, 271] on icon at bounding box center [80, 274] width 20 height 16
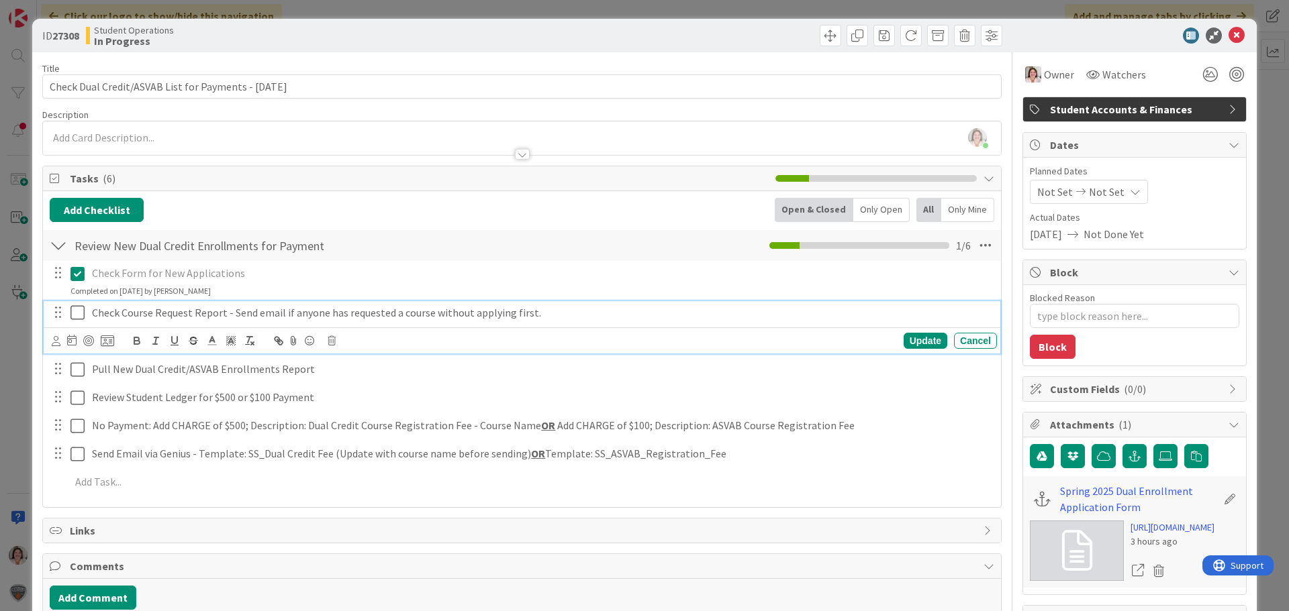
drag, startPoint x: 81, startPoint y: 307, endPoint x: 81, endPoint y: 321, distance: 14.1
click at [81, 311] on icon at bounding box center [80, 313] width 20 height 16
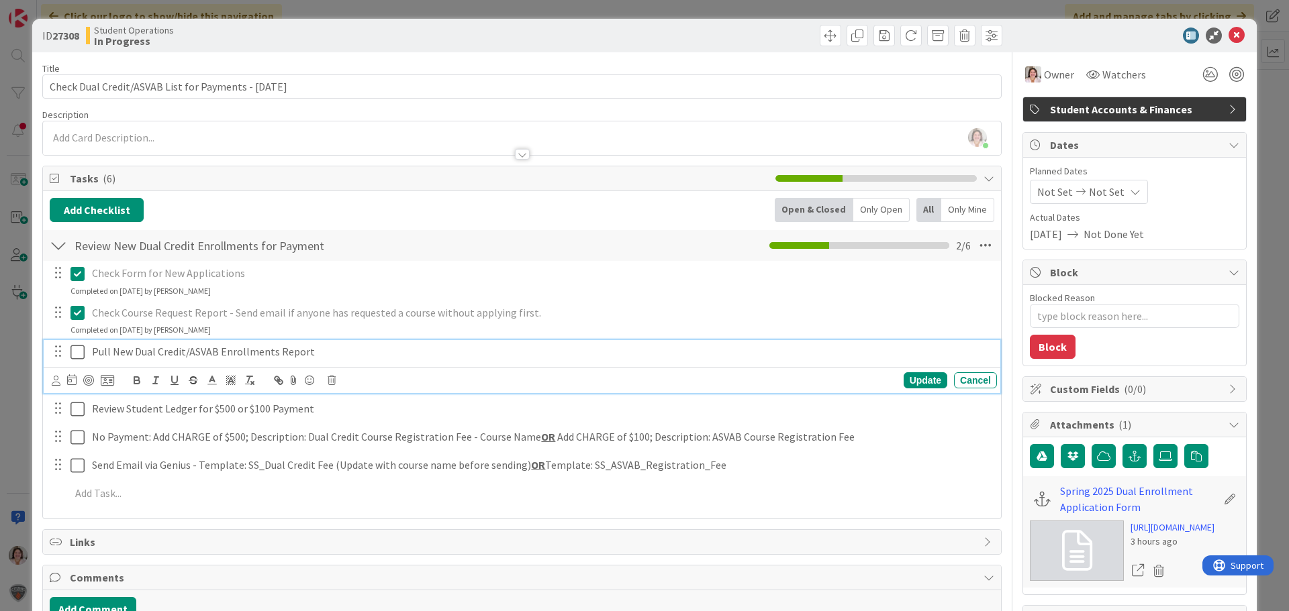
click at [77, 356] on icon at bounding box center [80, 352] width 20 height 16
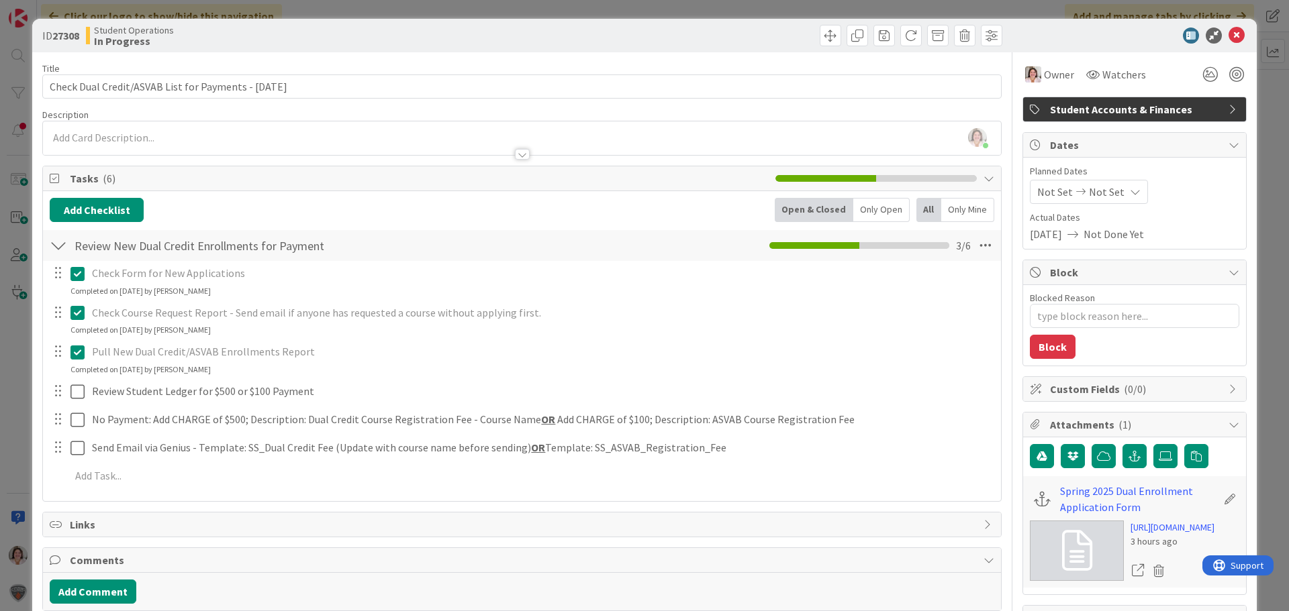
click at [1238, 32] on div "ID 27308 Student Operations In Progress" at bounding box center [644, 36] width 1224 height 34
click at [1228, 36] on icon at bounding box center [1236, 36] width 16 height 16
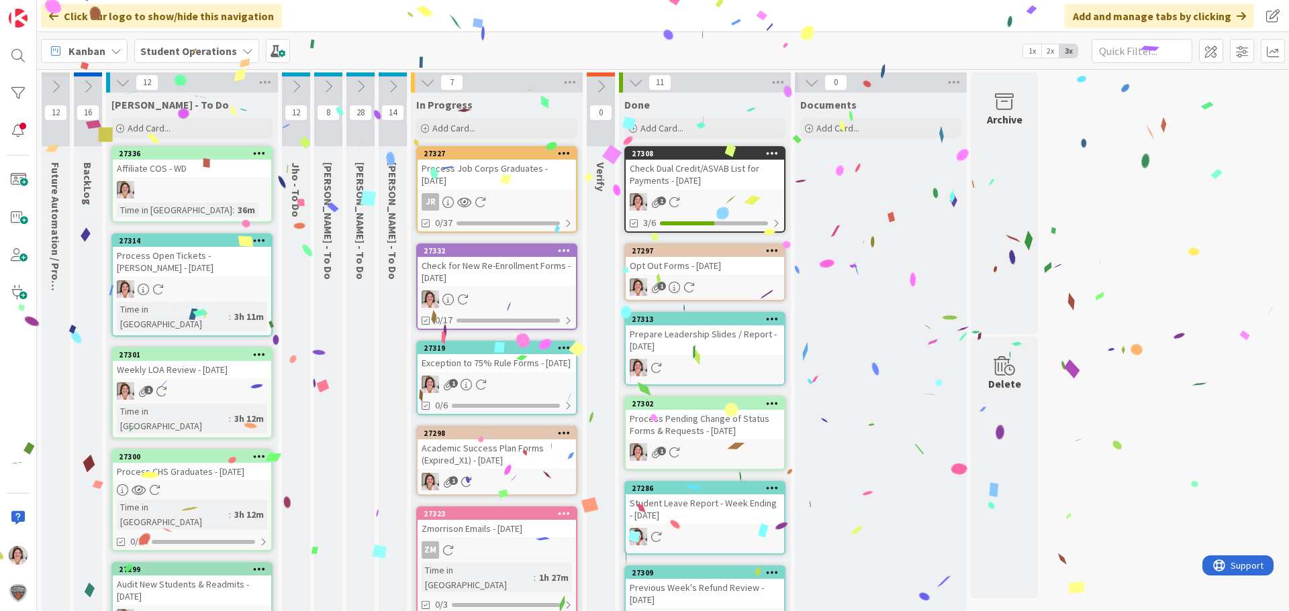
click at [485, 469] on div "Academic Success Plan Forms (Expired_X1) - [DATE]" at bounding box center [496, 455] width 158 height 30
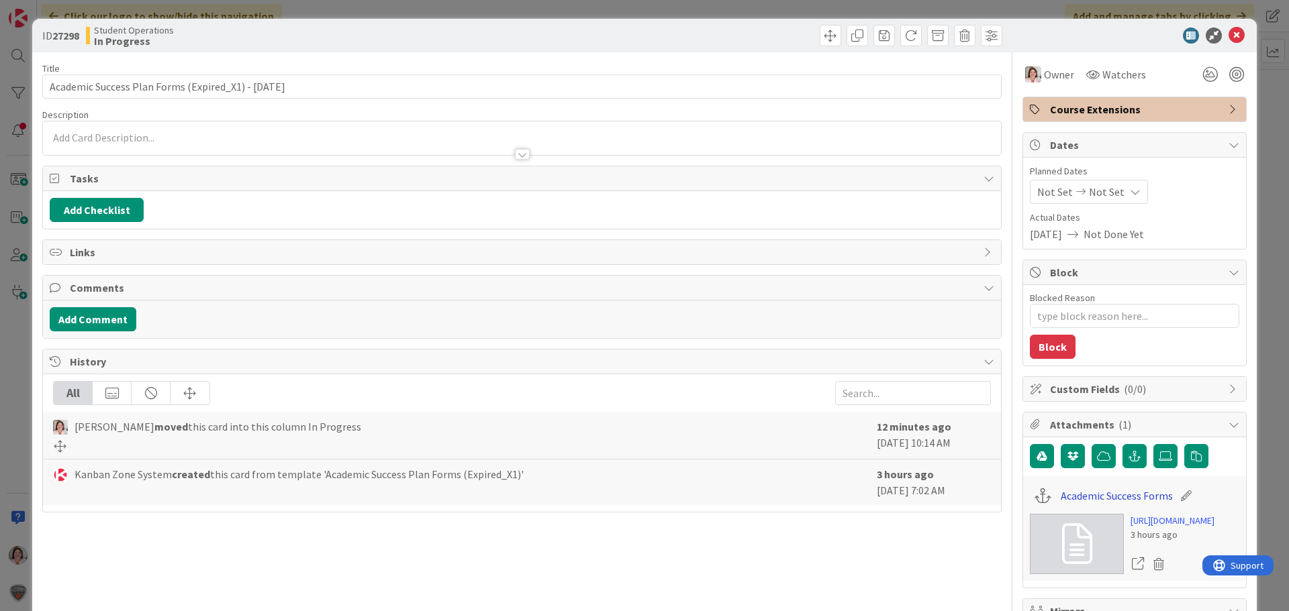
click at [1081, 499] on link "Academic Success Forms" at bounding box center [1117, 496] width 112 height 16
click at [1228, 34] on icon at bounding box center [1236, 36] width 16 height 16
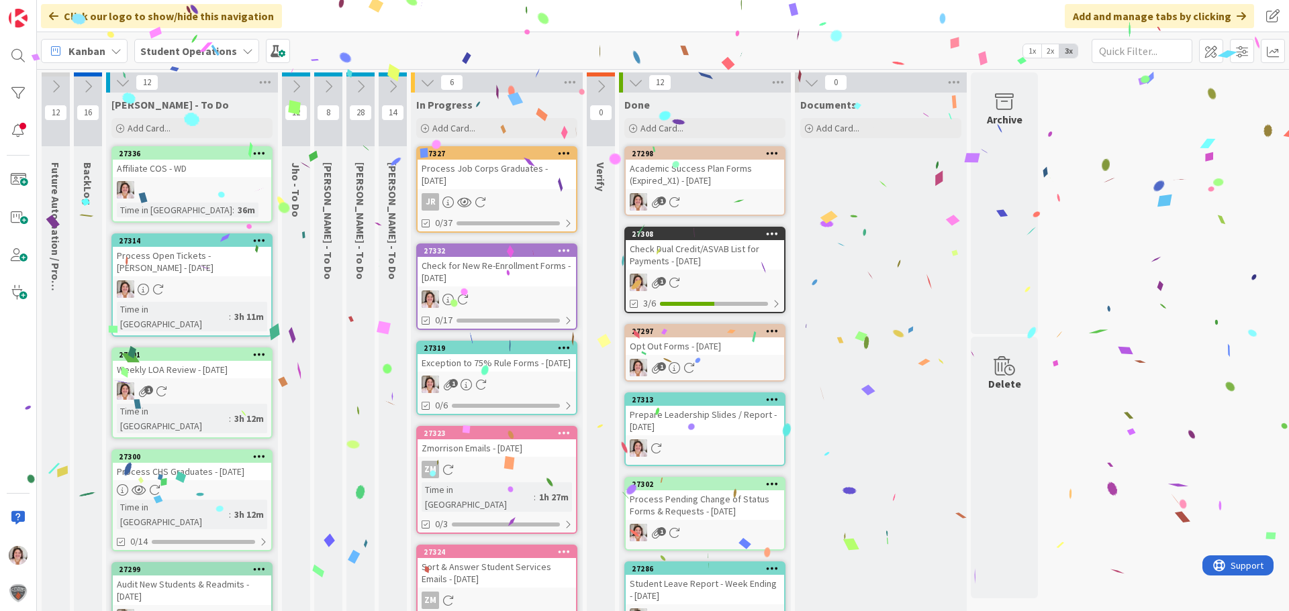
click at [508, 366] on div "Exception to 75% Rule Forms - [DATE]" at bounding box center [496, 362] width 158 height 17
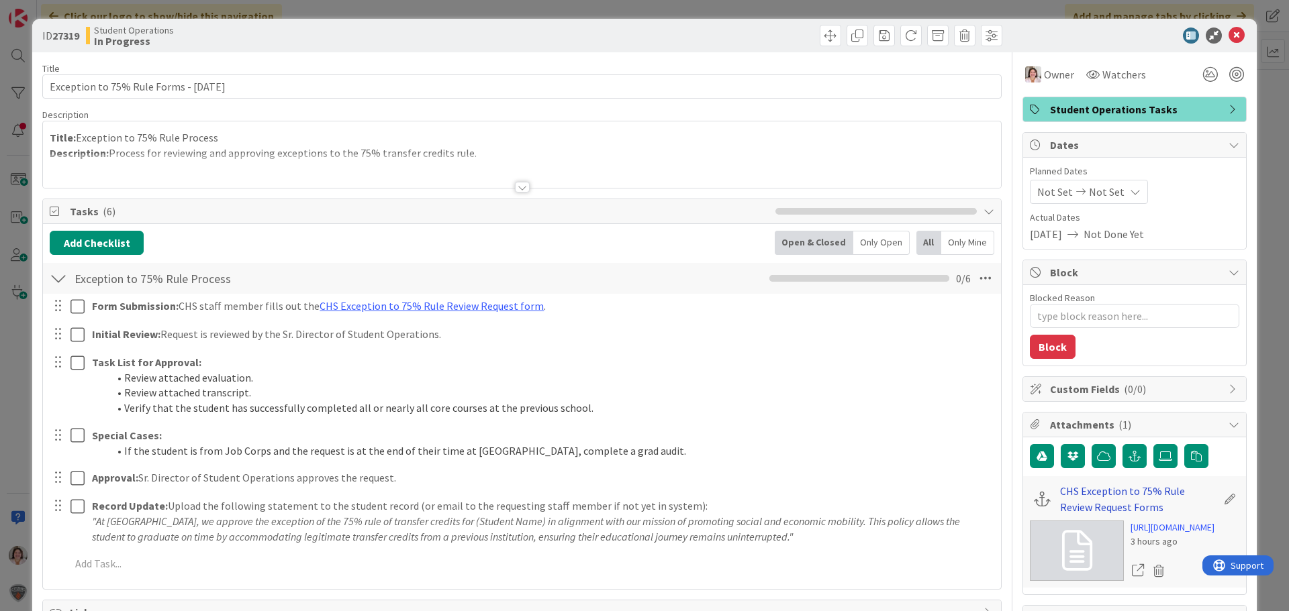
click at [1069, 492] on link "CHS Exception to 75% Rule Review Request Forms" at bounding box center [1138, 499] width 156 height 32
click at [1228, 35] on icon at bounding box center [1236, 36] width 16 height 16
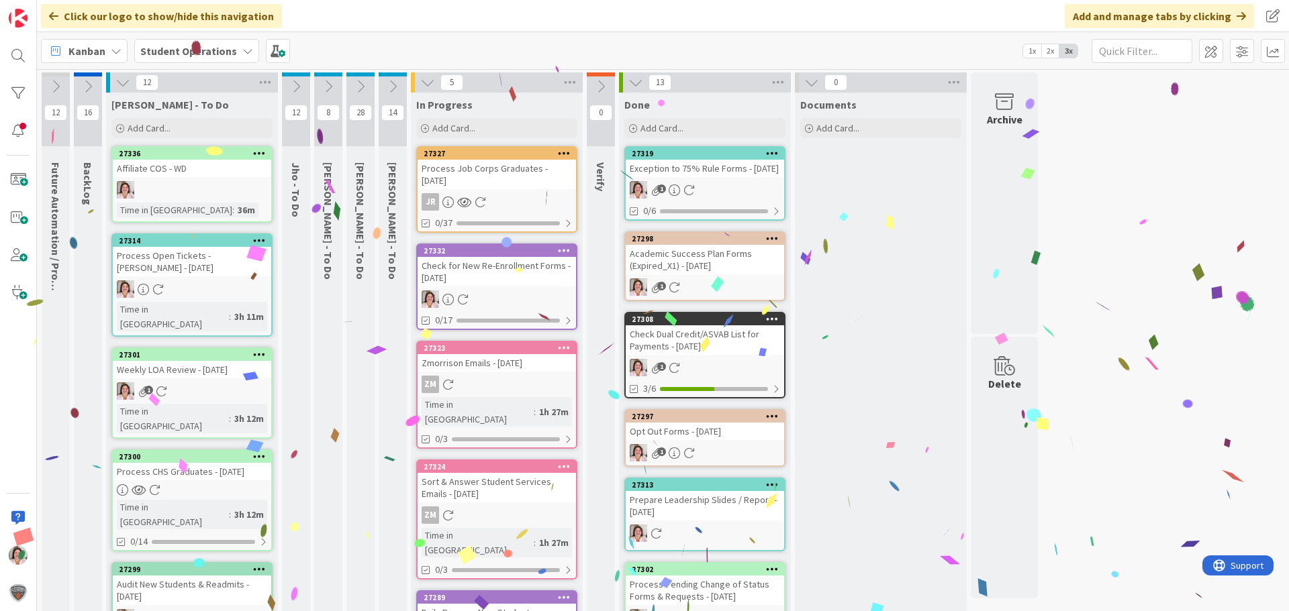
click at [503, 279] on div "Check for New Re-Enrollment Forms - [DATE]" at bounding box center [496, 272] width 158 height 30
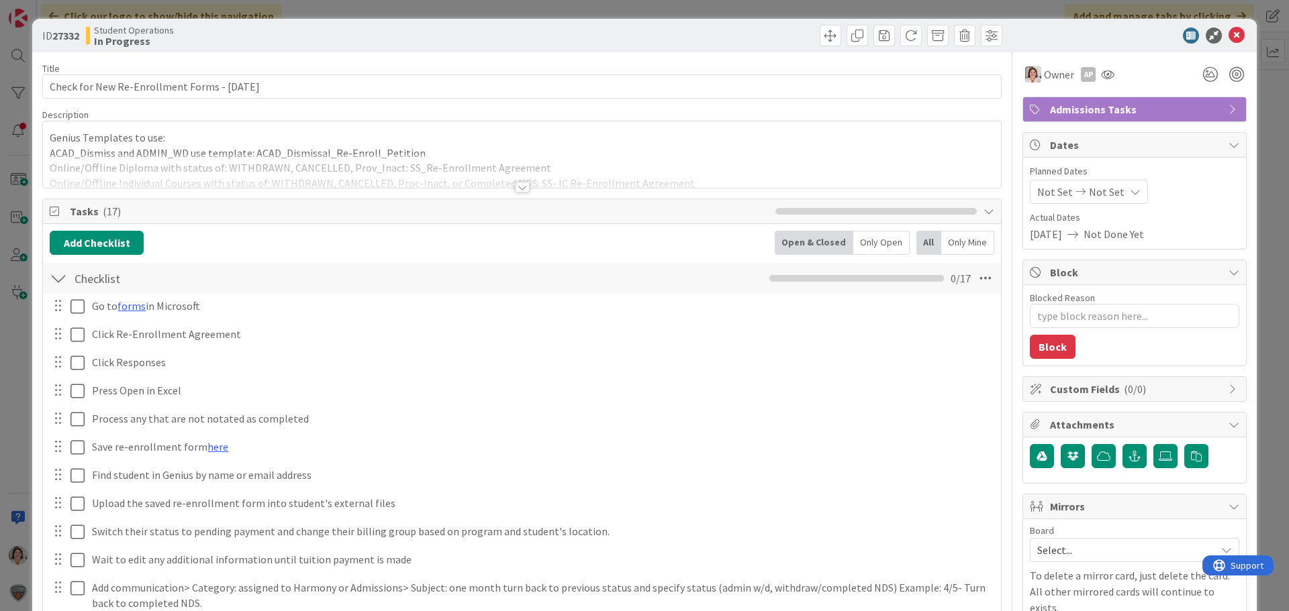
type textarea "x"
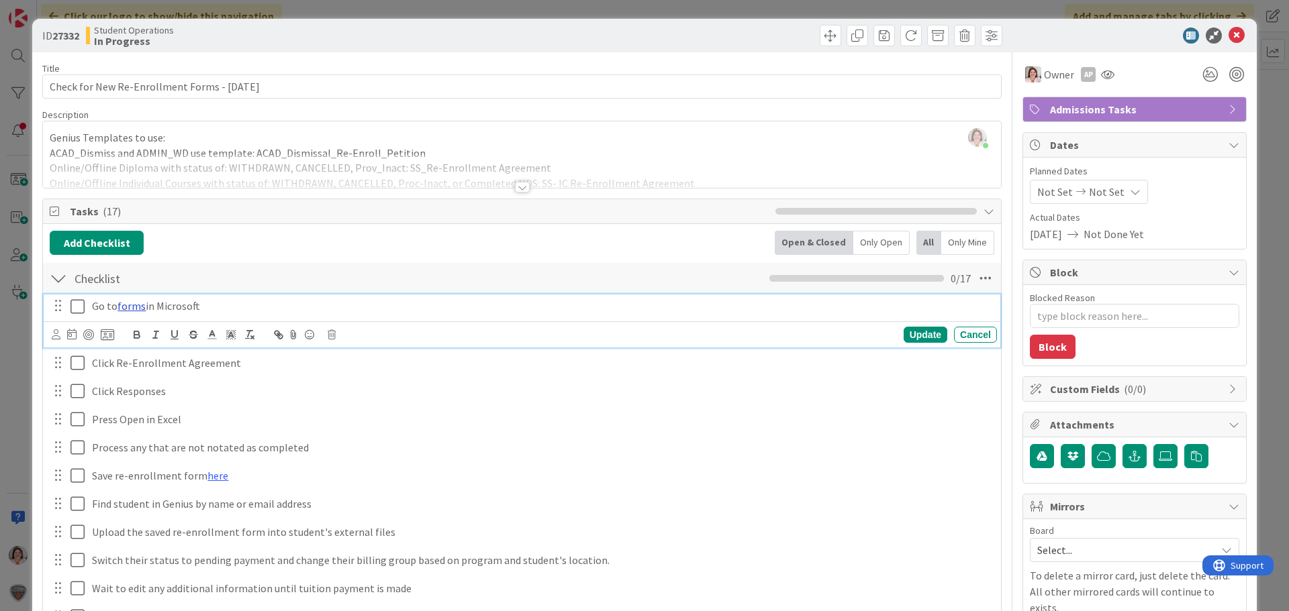
click at [130, 303] on link "forms" at bounding box center [131, 305] width 28 height 13
click at [78, 307] on icon at bounding box center [80, 307] width 20 height 16
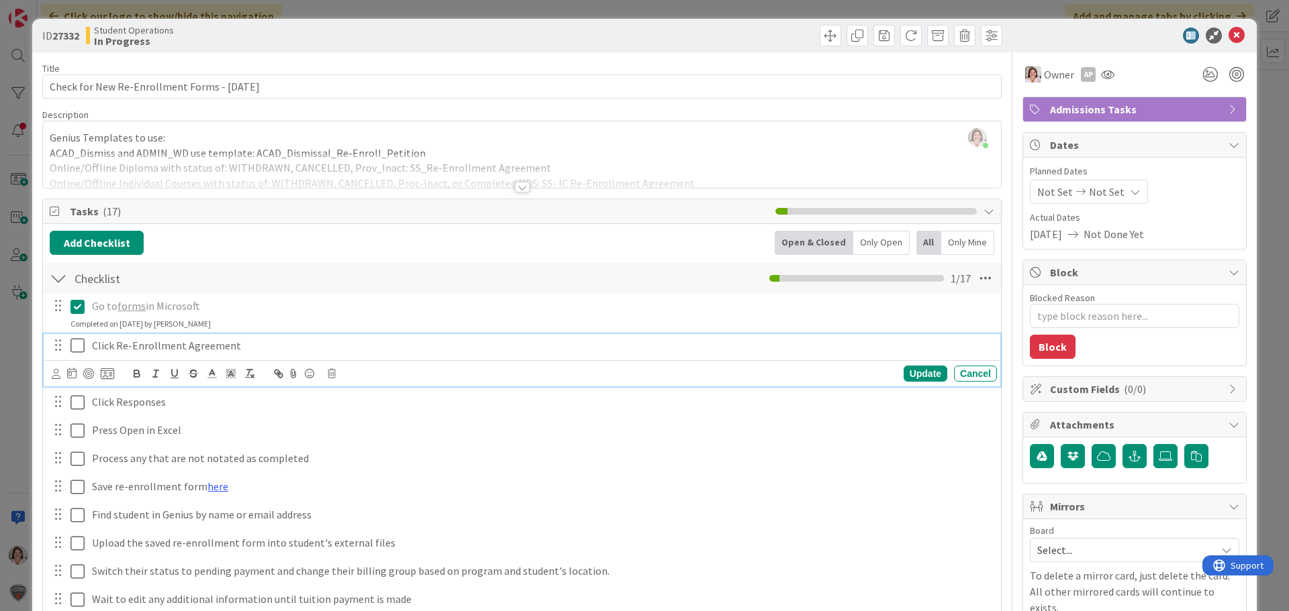
click at [71, 342] on icon at bounding box center [80, 346] width 20 height 16
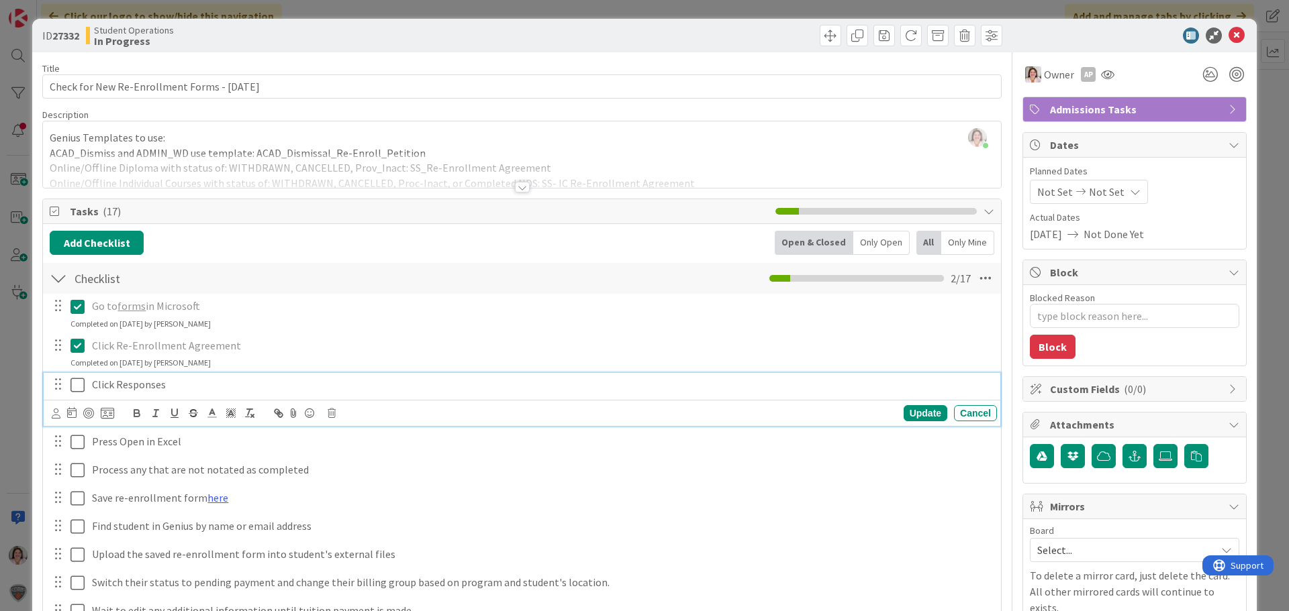
click at [74, 385] on icon at bounding box center [80, 385] width 20 height 16
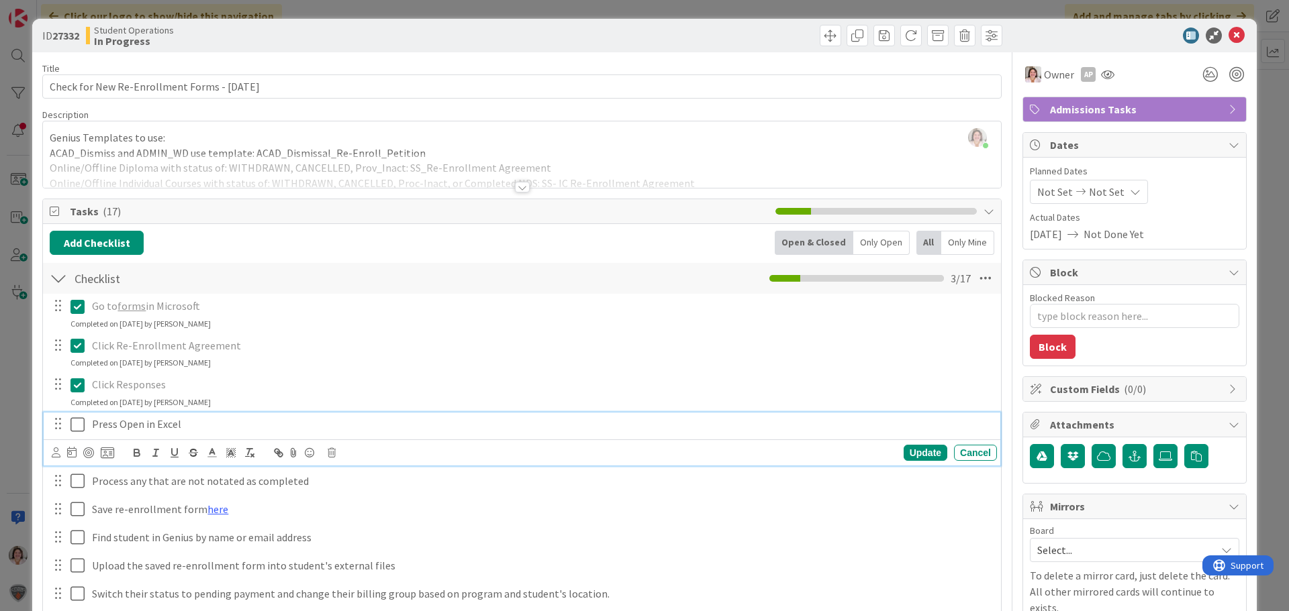
click at [77, 422] on icon at bounding box center [80, 425] width 20 height 16
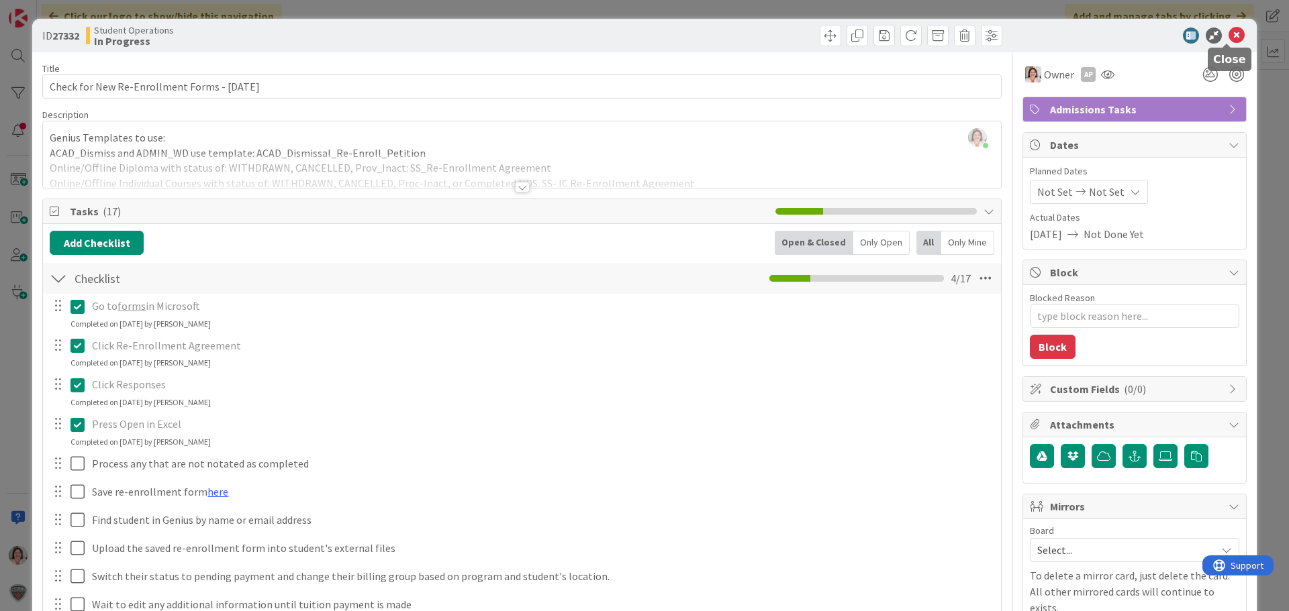
click at [1228, 35] on icon at bounding box center [1236, 36] width 16 height 16
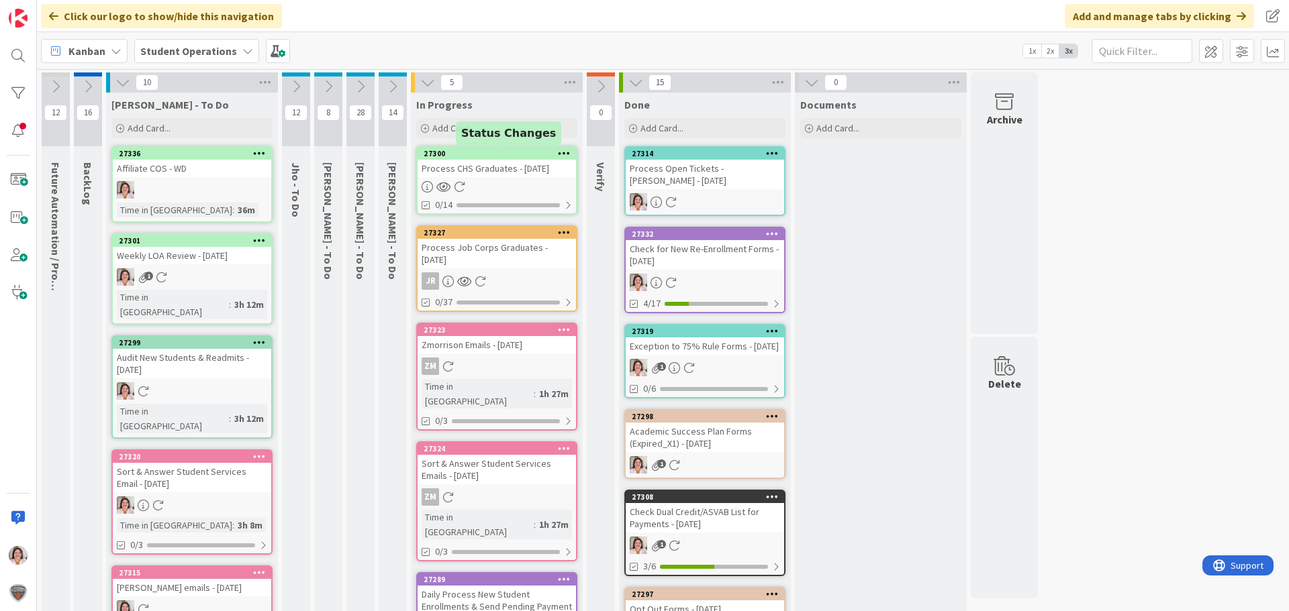
click at [521, 179] on link "27300 Process CHS Graduates - [DATE] 0/14" at bounding box center [496, 180] width 161 height 68
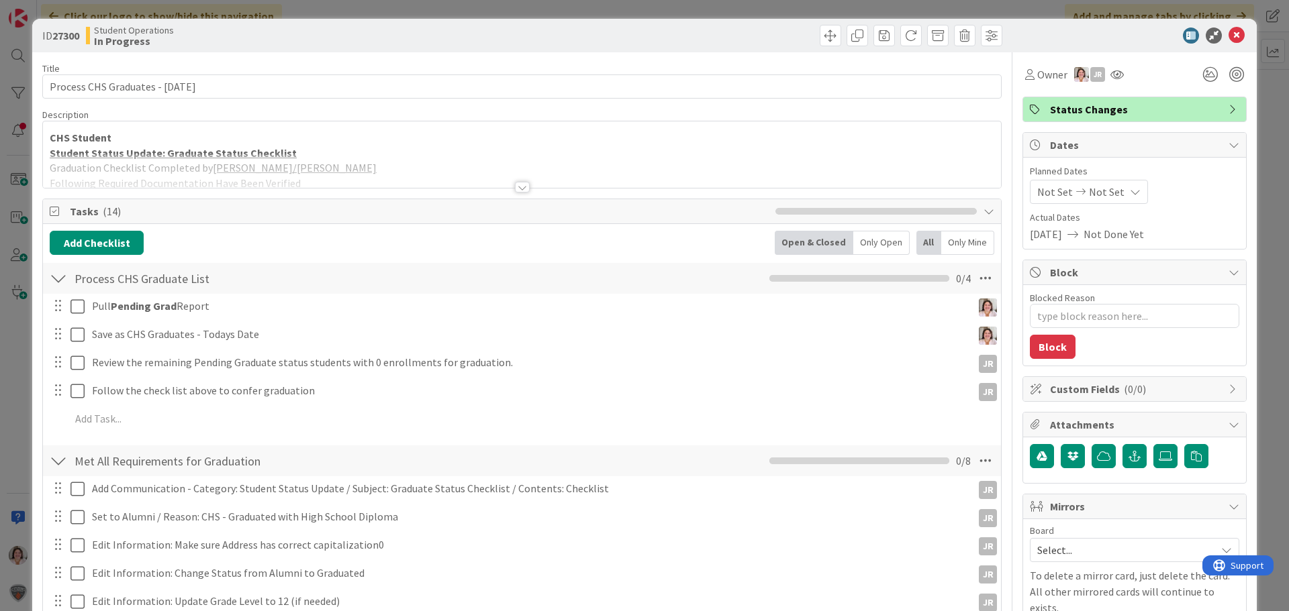
click at [517, 187] on div at bounding box center [522, 187] width 15 height 11
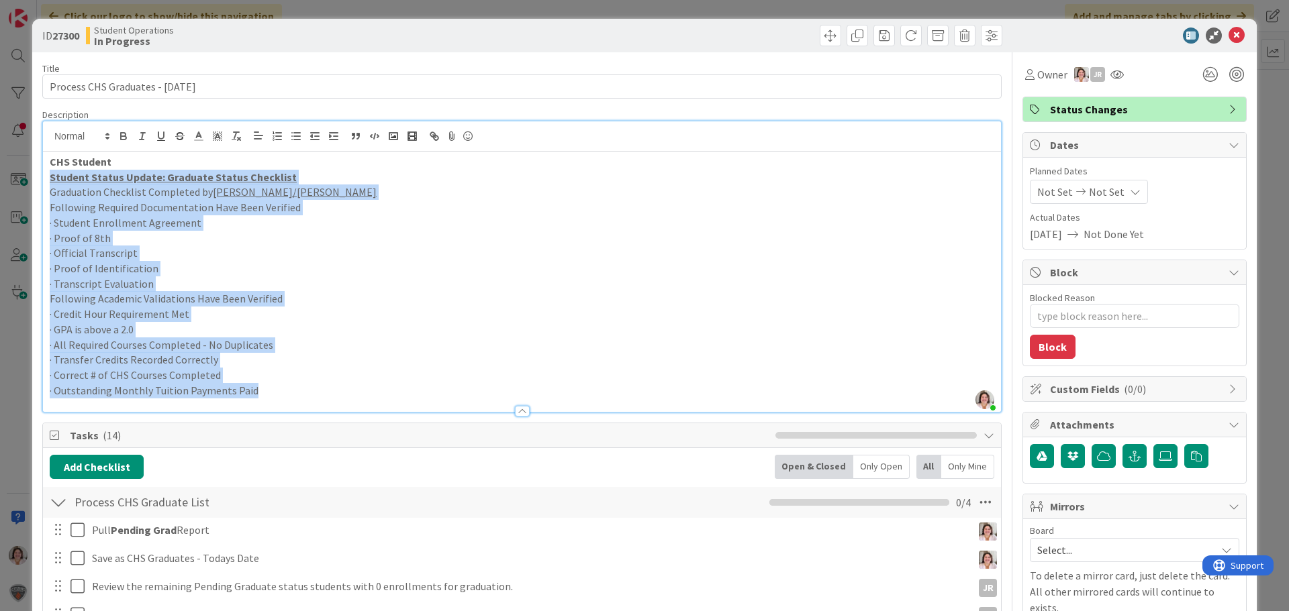
drag, startPoint x: 286, startPoint y: 395, endPoint x: 33, endPoint y: 177, distance: 334.1
copy div "Student Status Update: Graduate Status Checklist Graduation Checklist Completed…"
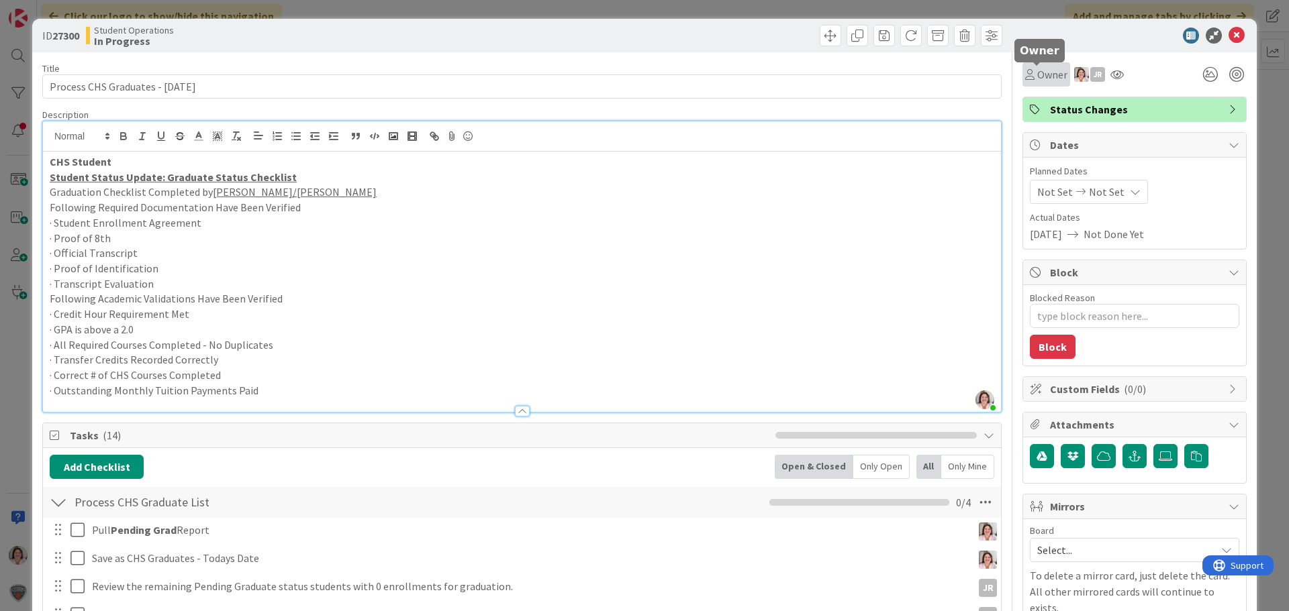
click at [1038, 79] on span "Owner" at bounding box center [1052, 74] width 30 height 16
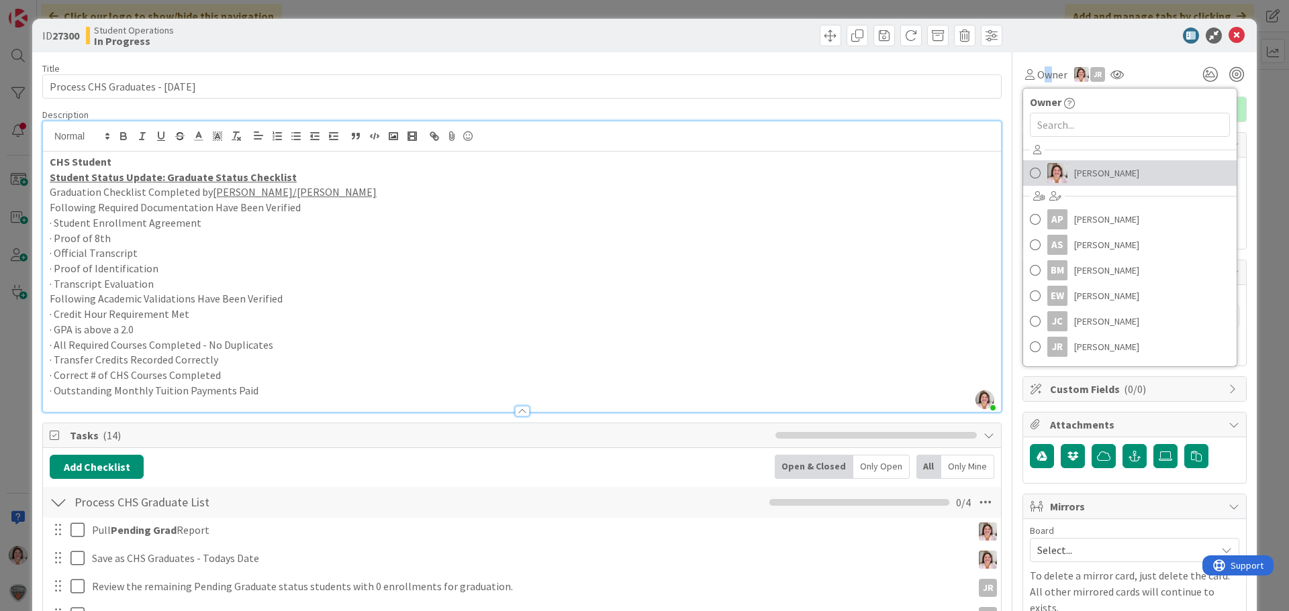
drag, startPoint x: 1083, startPoint y: 176, endPoint x: 1118, endPoint y: 164, distance: 36.9
click at [1084, 176] on span "[PERSON_NAME]" at bounding box center [1106, 173] width 65 height 20
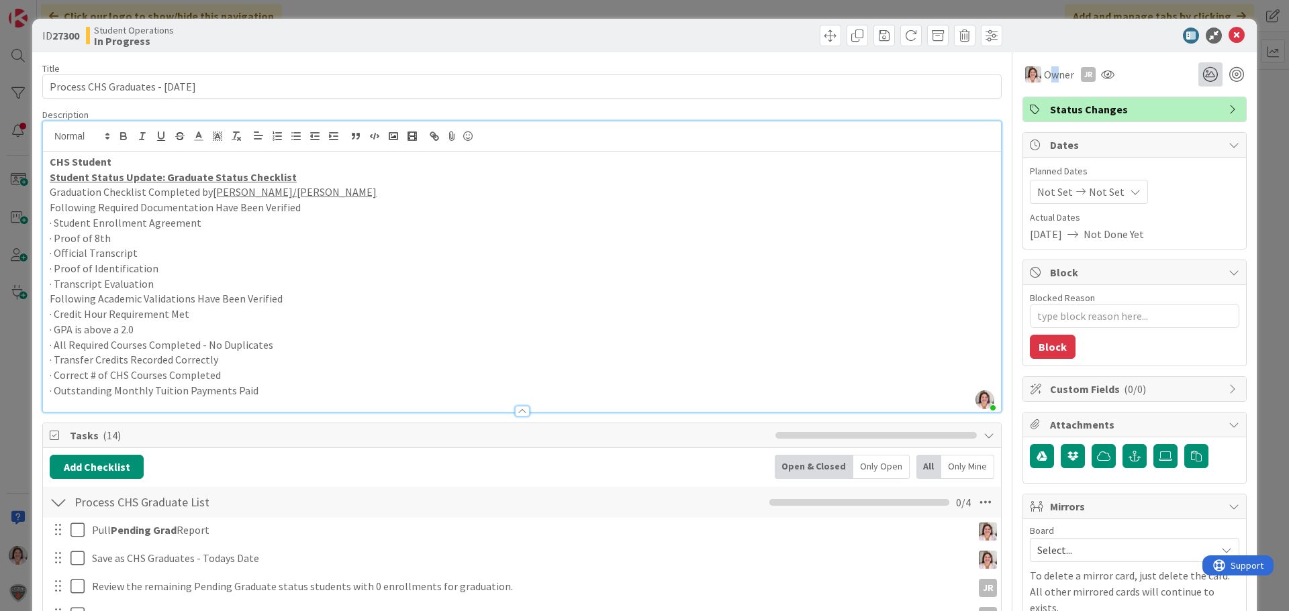
type textarea "x"
click at [1228, 32] on icon at bounding box center [1236, 36] width 16 height 16
